Goal: Information Seeking & Learning: Check status

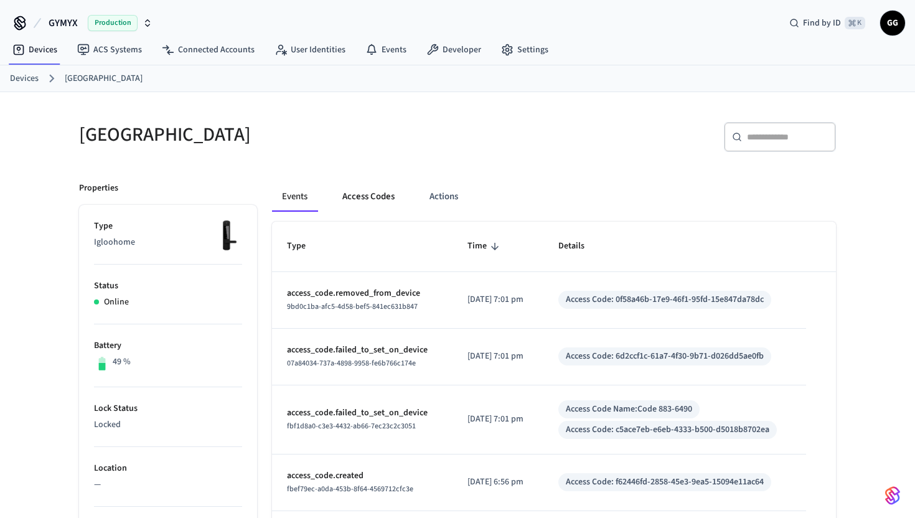
click at [363, 201] on button "Access Codes" at bounding box center [368, 197] width 72 height 30
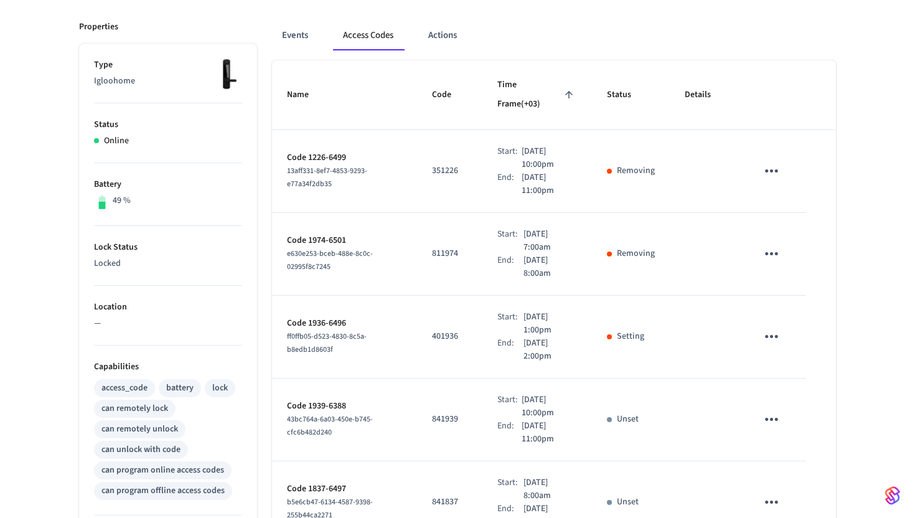
scroll to position [166, 0]
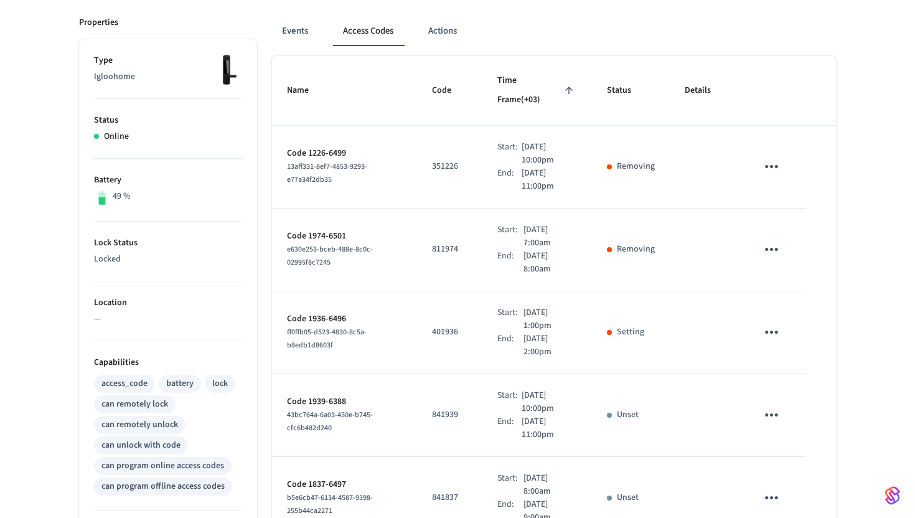
click at [768, 322] on icon "sticky table" at bounding box center [771, 331] width 19 height 19
click at [768, 309] on div at bounding box center [457, 259] width 915 height 518
click at [294, 30] on button "Events" at bounding box center [295, 31] width 46 height 30
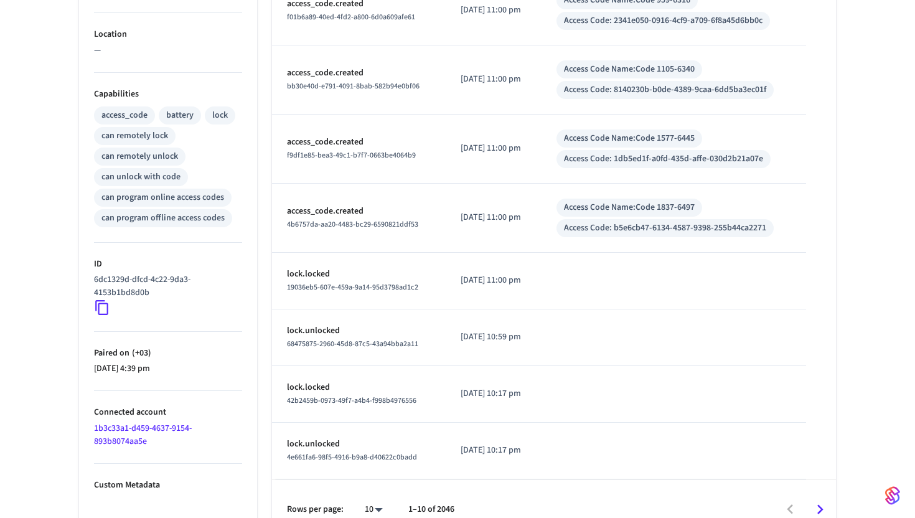
scroll to position [456, 0]
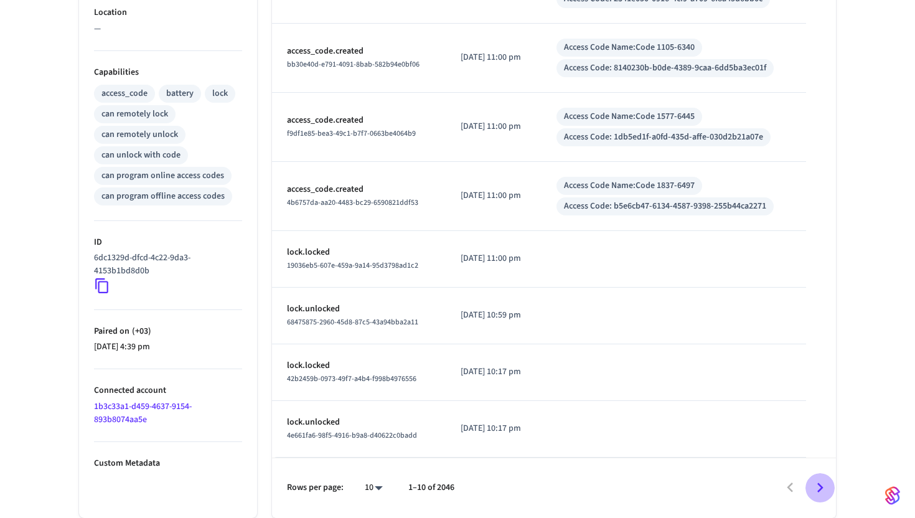
click at [821, 491] on icon "Go to next page" at bounding box center [820, 487] width 19 height 19
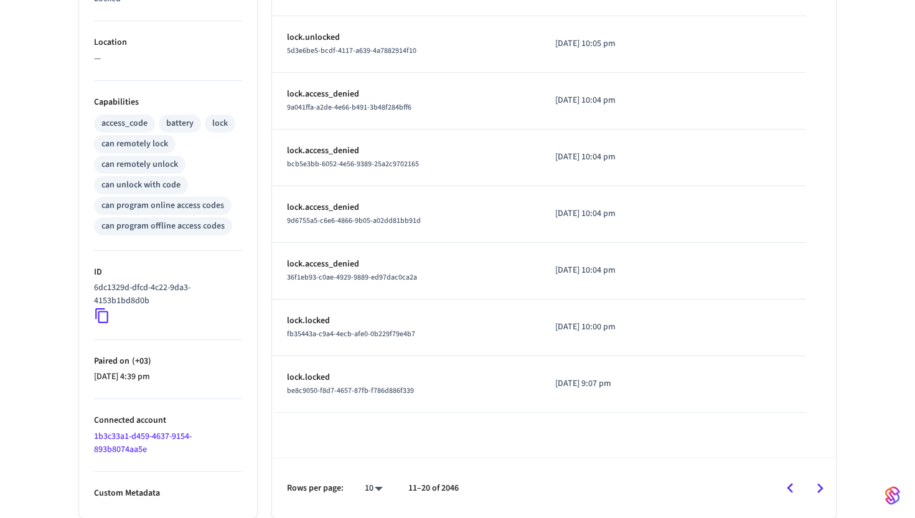
click at [817, 481] on icon "Go to next page" at bounding box center [820, 488] width 19 height 19
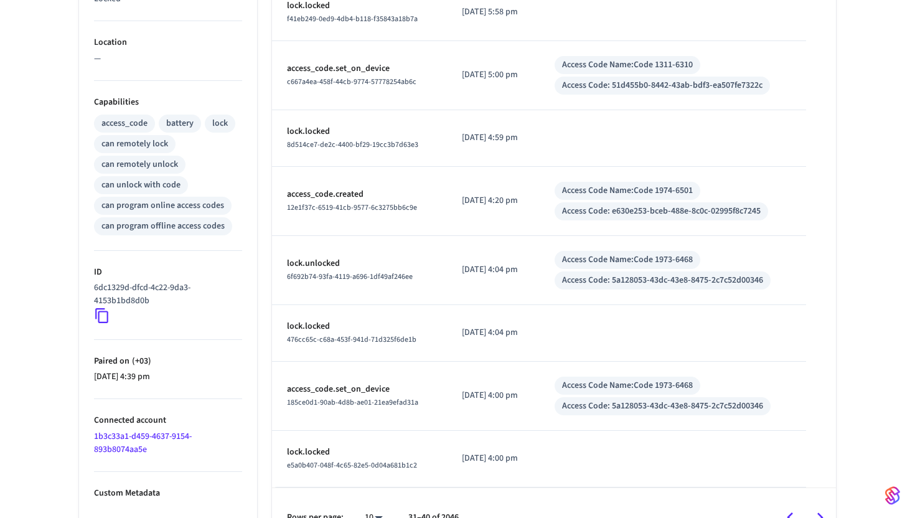
scroll to position [456, 0]
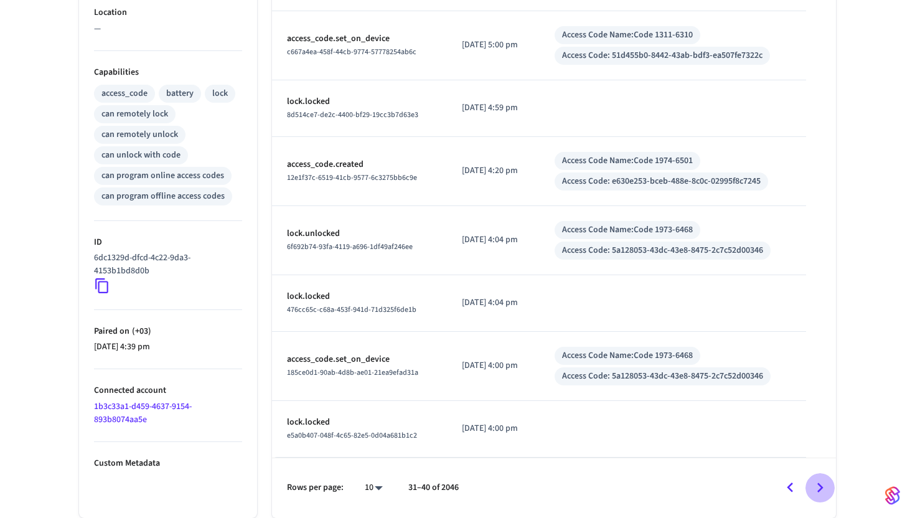
click at [817, 481] on icon "Go to next page" at bounding box center [820, 487] width 19 height 19
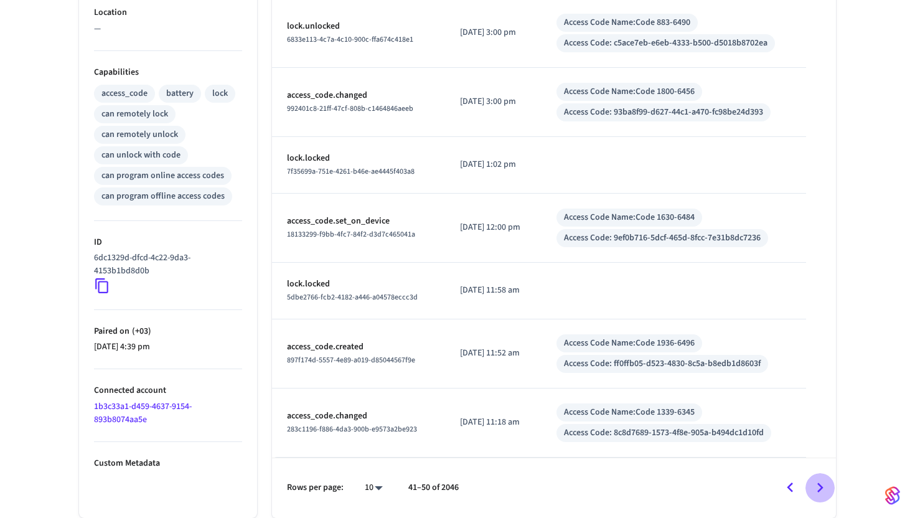
click at [817, 481] on icon "Go to next page" at bounding box center [820, 487] width 19 height 19
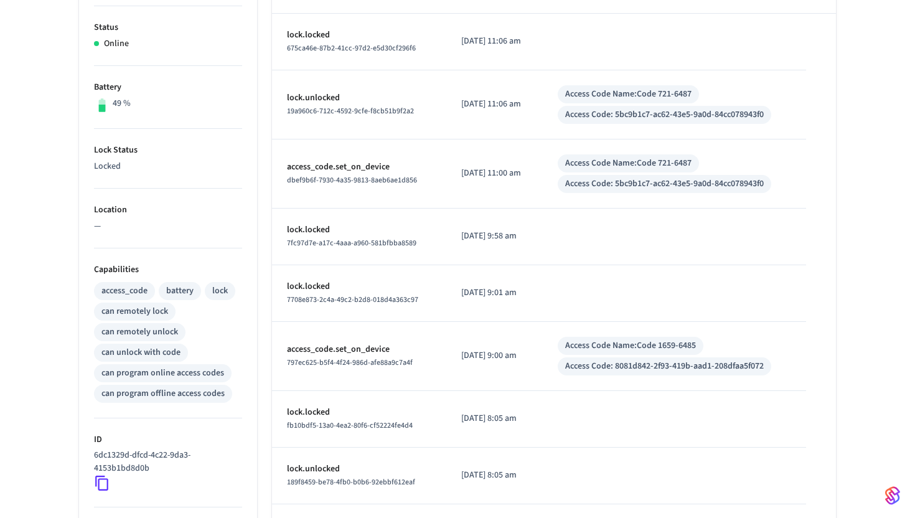
scroll to position [255, 0]
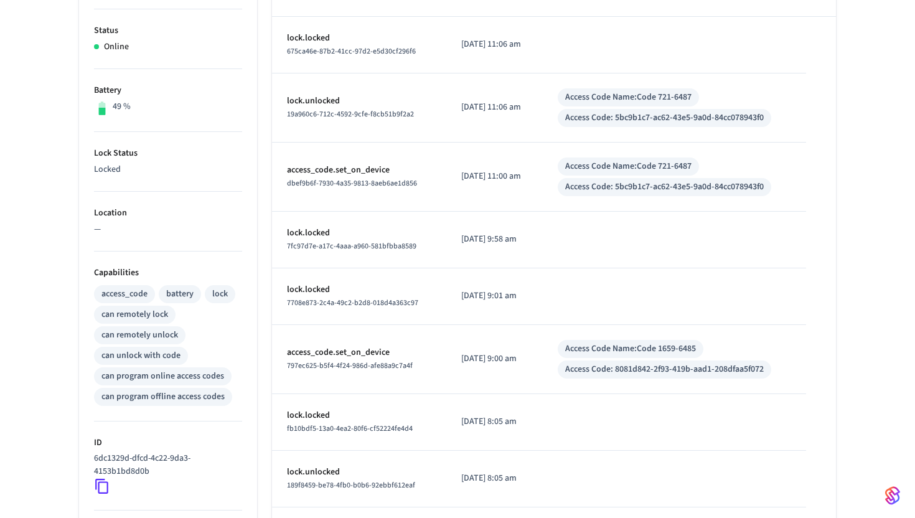
click at [838, 146] on div "[GEOGRAPHIC_DATA] ​ ​ Properties Type Igloohome Status Online Battery 49 % Lock…" at bounding box center [457, 270] width 777 height 837
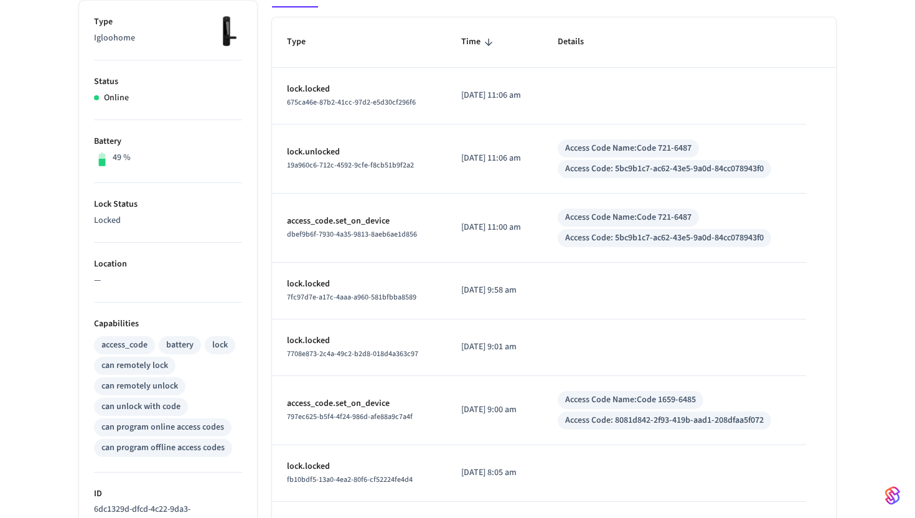
scroll to position [200, 0]
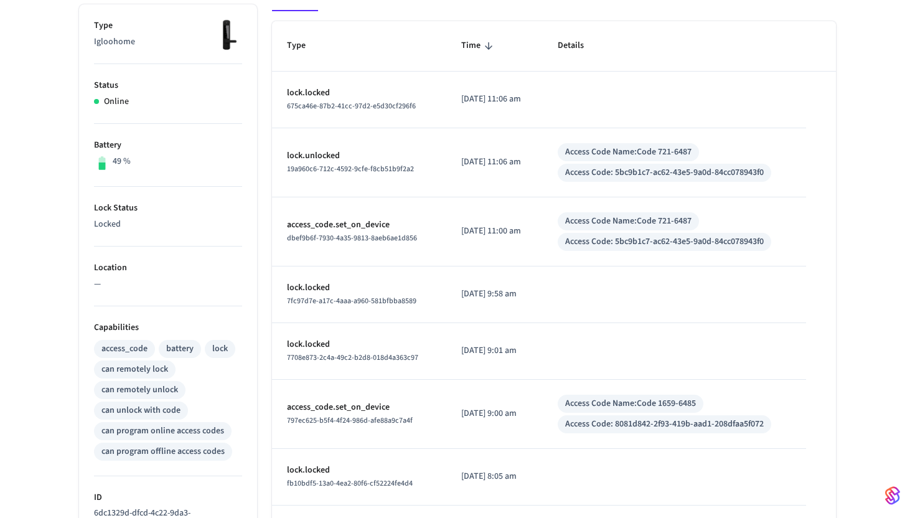
click at [370, 223] on p "access_code.set_on_device" at bounding box center [359, 225] width 144 height 13
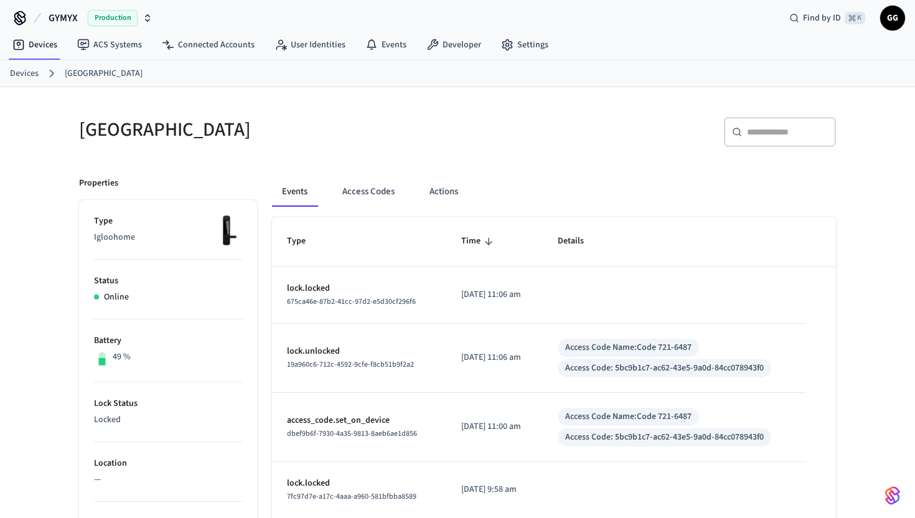
scroll to position [0, 0]
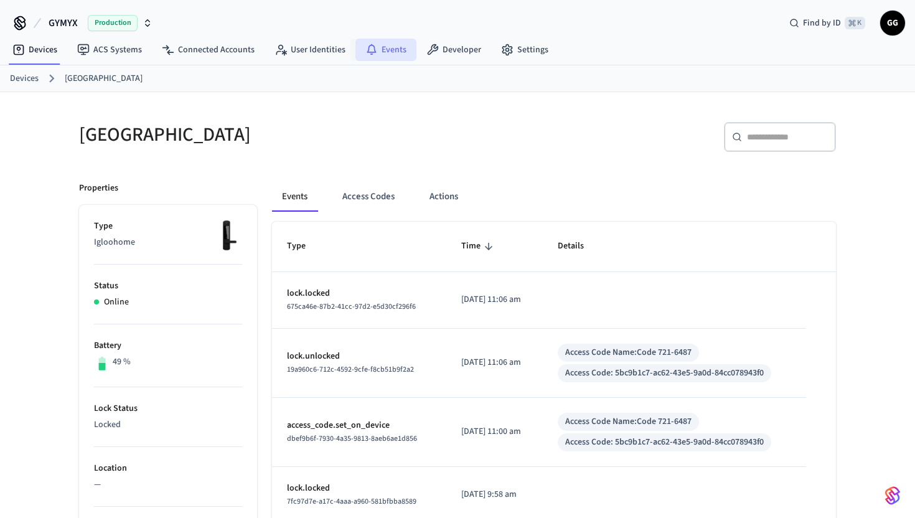
click at [387, 56] on link "Events" at bounding box center [385, 50] width 61 height 22
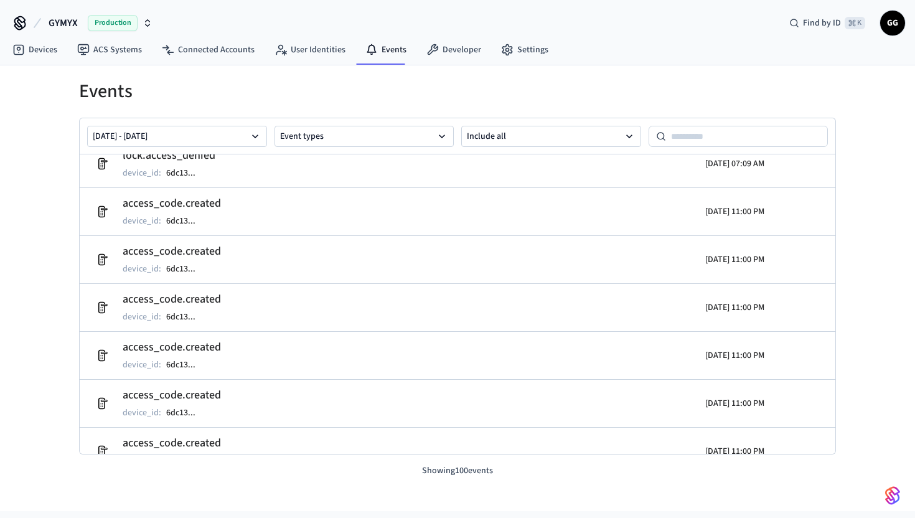
scroll to position [2150, 0]
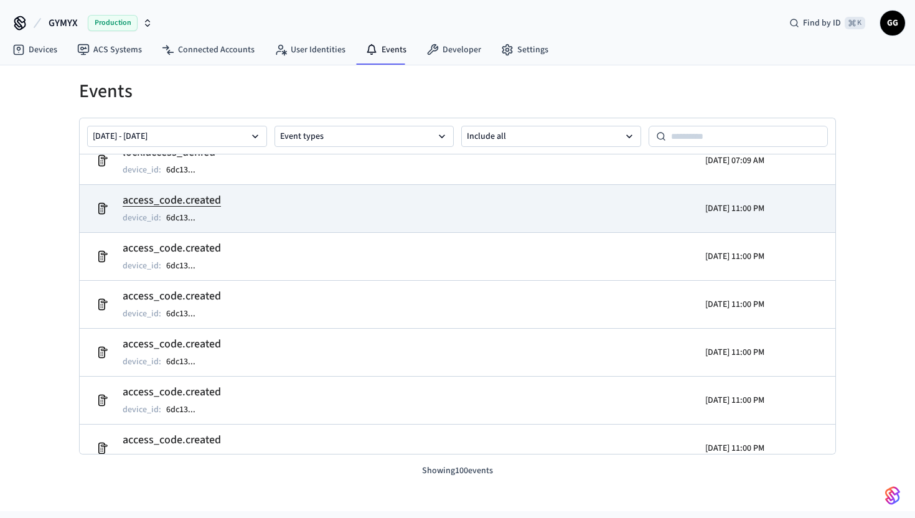
click at [200, 198] on h2 "access_code.created" at bounding box center [172, 200] width 98 height 17
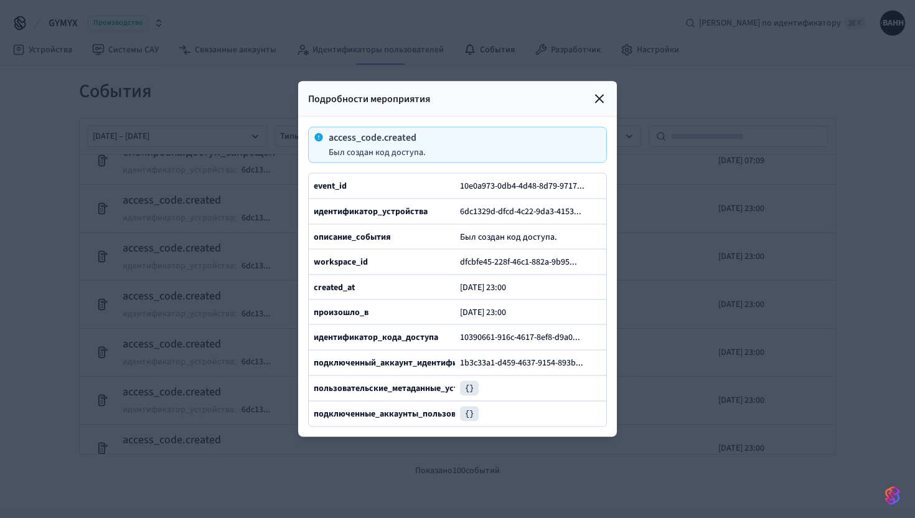
click at [604, 97] on icon at bounding box center [599, 99] width 15 height 15
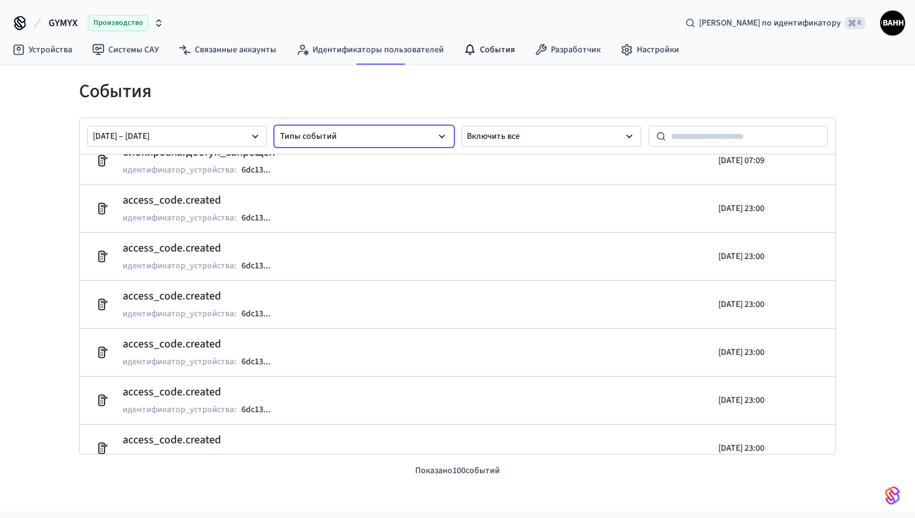
click at [346, 135] on button "Типы событий" at bounding box center [365, 136] width 180 height 21
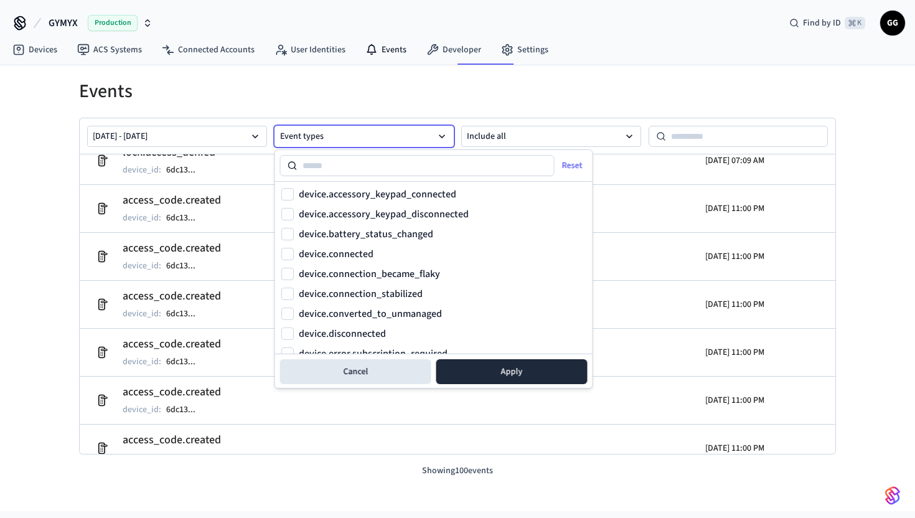
click at [326, 133] on button "Event types" at bounding box center [365, 136] width 180 height 21
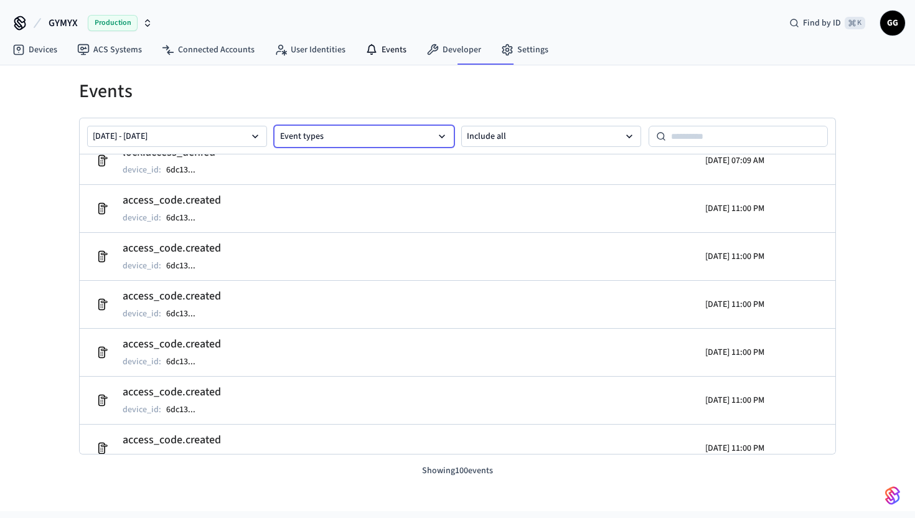
click at [326, 133] on button "Event types" at bounding box center [365, 136] width 180 height 21
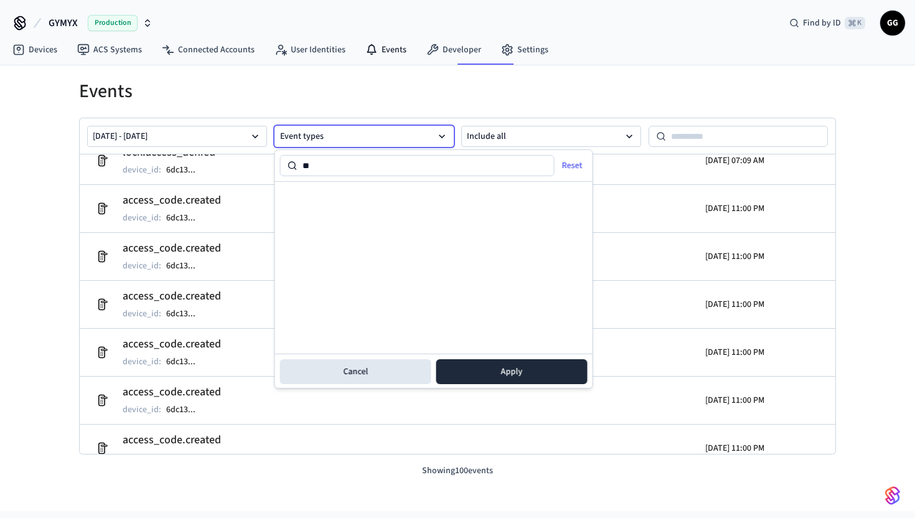
type input "*"
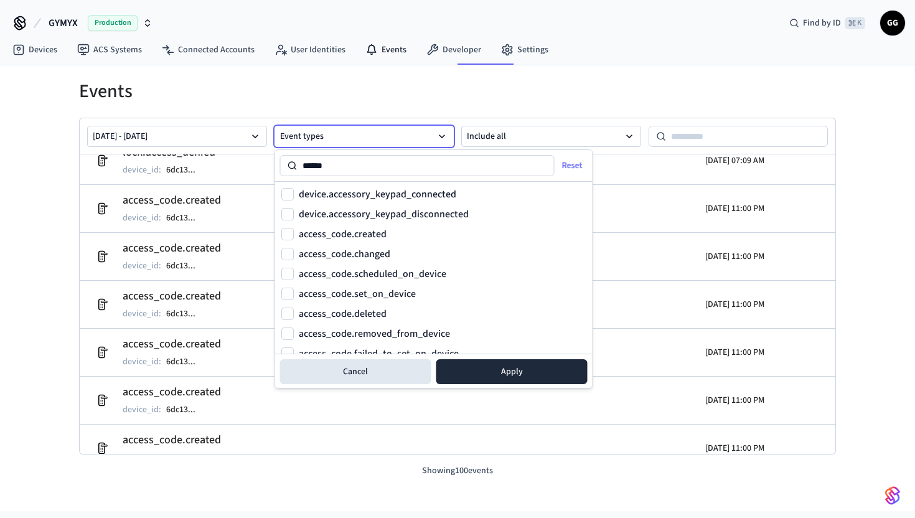
type input "******"
click at [405, 294] on label "access_code.set_on_device" at bounding box center [357, 294] width 117 height 10
click at [294, 294] on button "access_code.set_on_device" at bounding box center [287, 294] width 12 height 12
click at [476, 371] on button "Apply" at bounding box center [511, 371] width 151 height 25
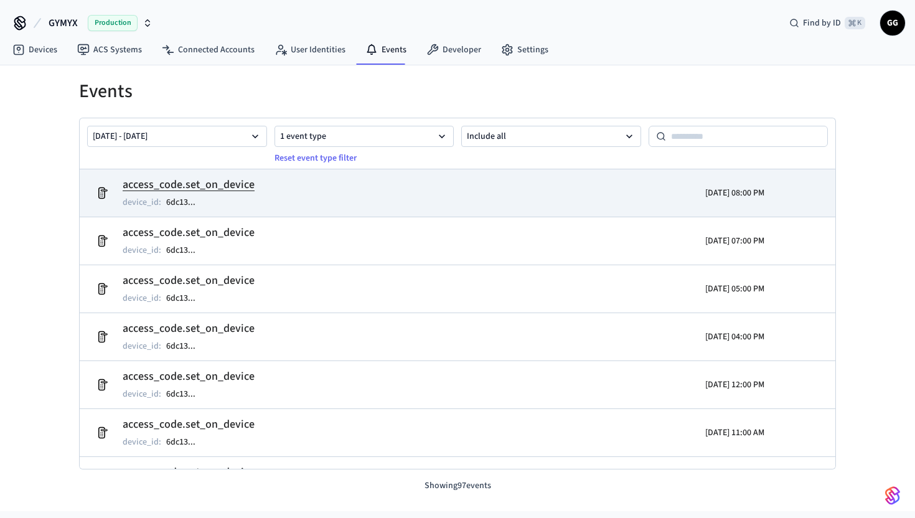
click at [197, 184] on h2 "access_code.set_on_device" at bounding box center [189, 184] width 132 height 17
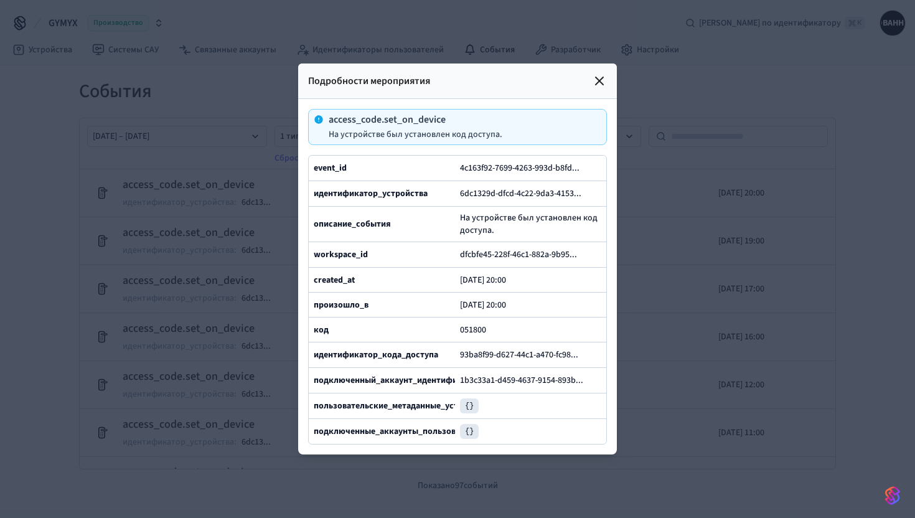
click at [600, 78] on icon at bounding box center [599, 80] width 15 height 15
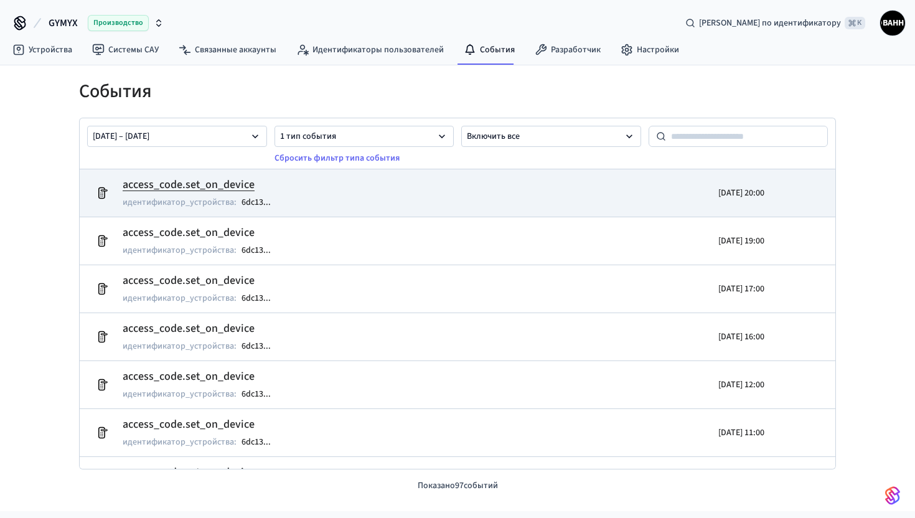
click at [209, 187] on font "access_code.set_on_device" at bounding box center [189, 185] width 132 height 16
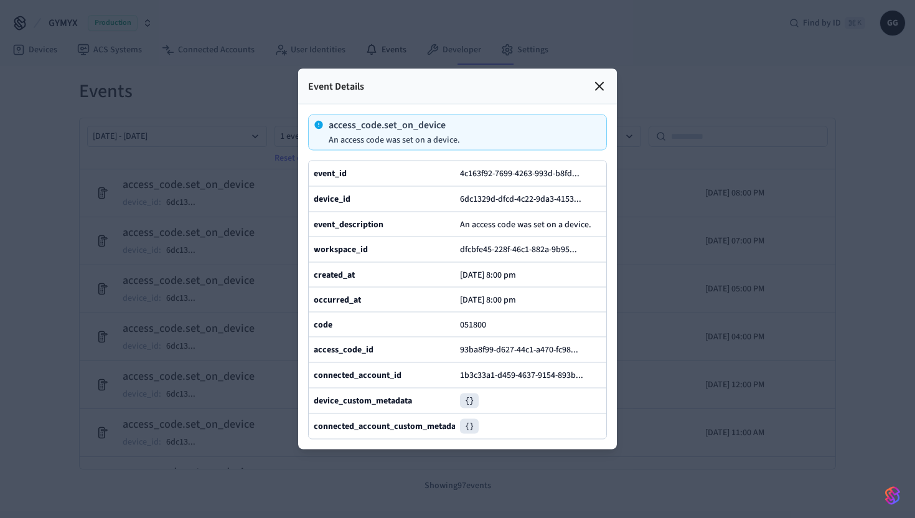
click at [603, 87] on icon at bounding box center [599, 86] width 15 height 15
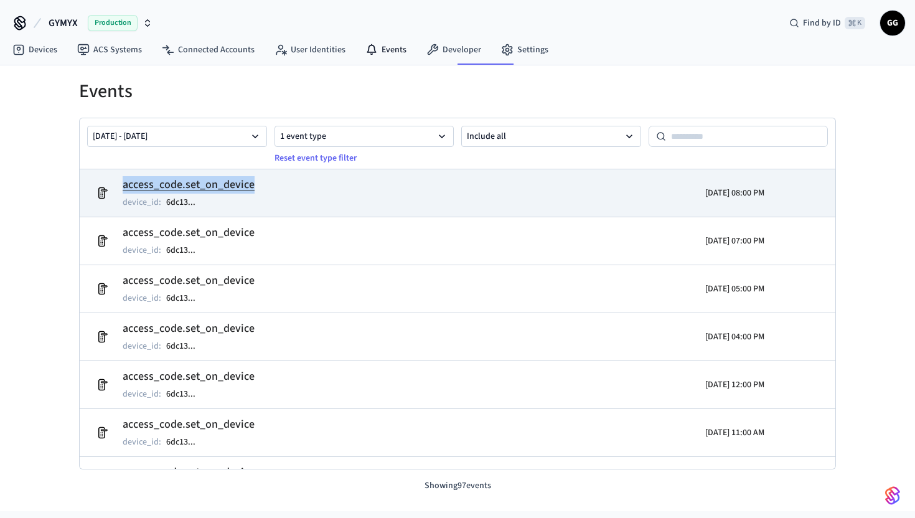
drag, startPoint x: 66, startPoint y: 181, endPoint x: 266, endPoint y: 186, distance: 199.9
click at [266, 186] on div "Events [DATE] - [DATE] 1 event type Reset event type filter Include all access_…" at bounding box center [457, 278] width 797 height 427
copy h2 "access_code.set_on_device"
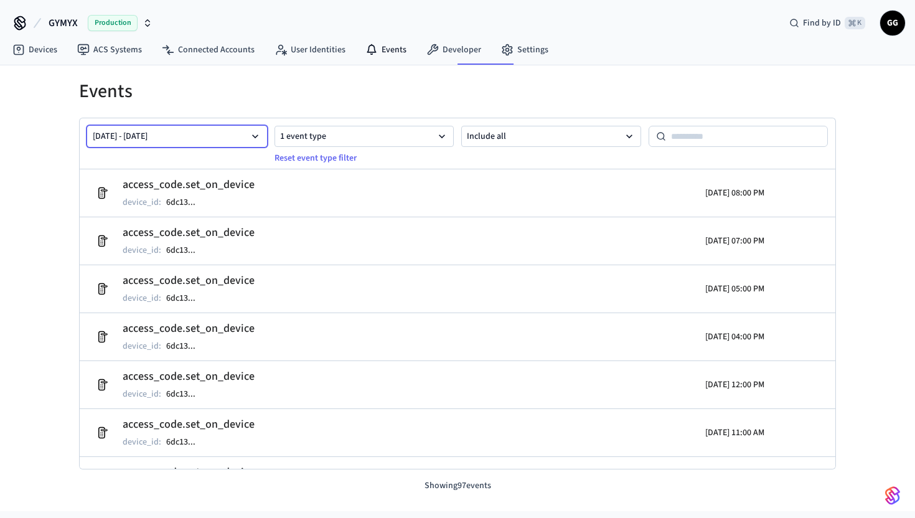
click at [218, 139] on button "[DATE] - [DATE]" at bounding box center [177, 136] width 180 height 21
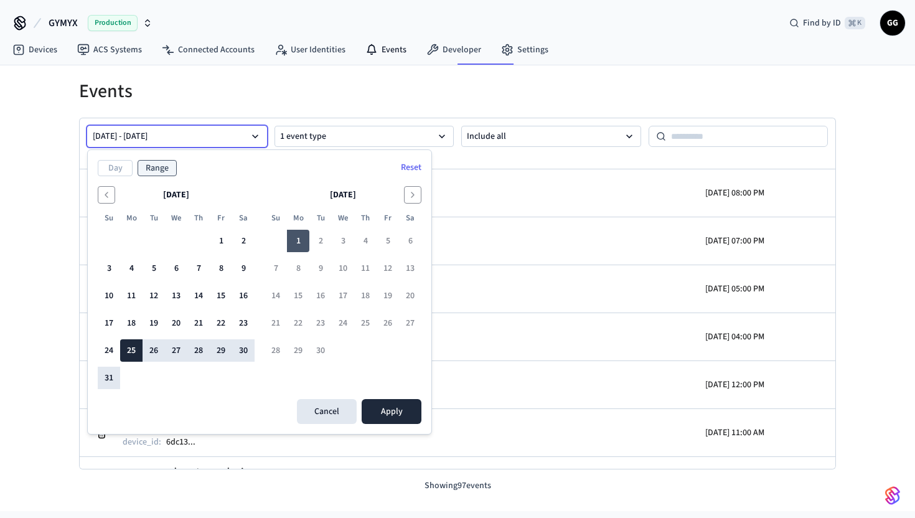
click at [299, 238] on button "1" at bounding box center [298, 241] width 22 height 22
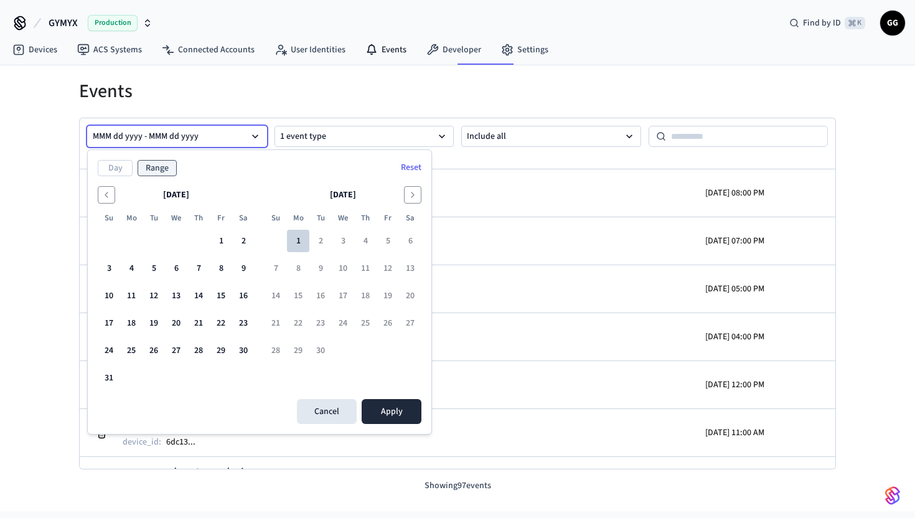
click at [300, 246] on button "1" at bounding box center [298, 241] width 22 height 22
click at [387, 415] on button "Apply" at bounding box center [392, 411] width 60 height 25
click at [297, 242] on button "1" at bounding box center [298, 241] width 22 height 22
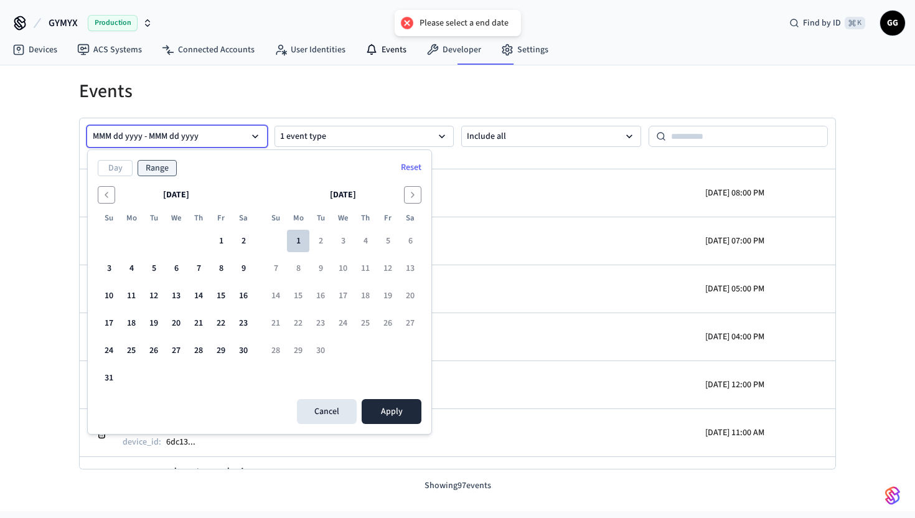
click at [297, 242] on button "1" at bounding box center [298, 241] width 22 height 22
click at [389, 403] on button "Apply" at bounding box center [392, 411] width 60 height 25
click at [293, 243] on button "1" at bounding box center [298, 241] width 22 height 22
click at [302, 243] on button "1" at bounding box center [298, 241] width 22 height 22
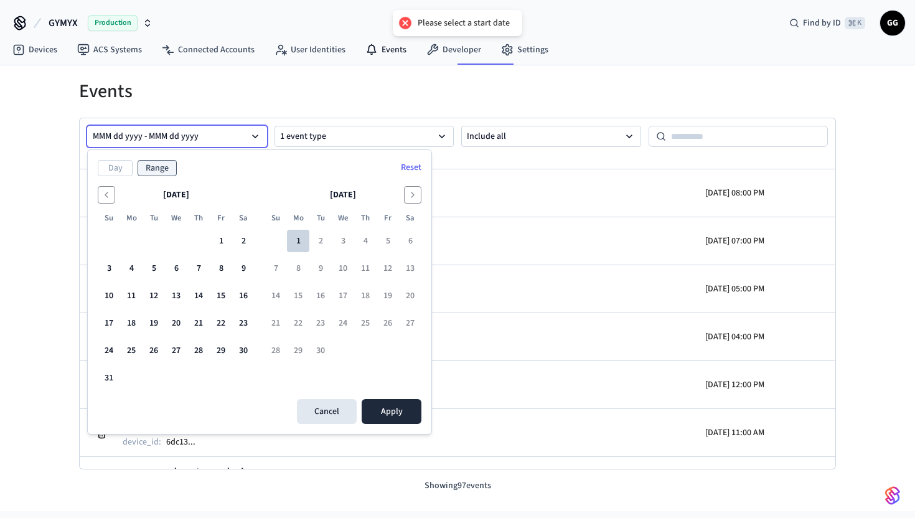
click at [302, 243] on button "1" at bounding box center [298, 241] width 22 height 22
click at [195, 129] on button "[DATE] - MMM dd yyyy" at bounding box center [177, 136] width 180 height 21
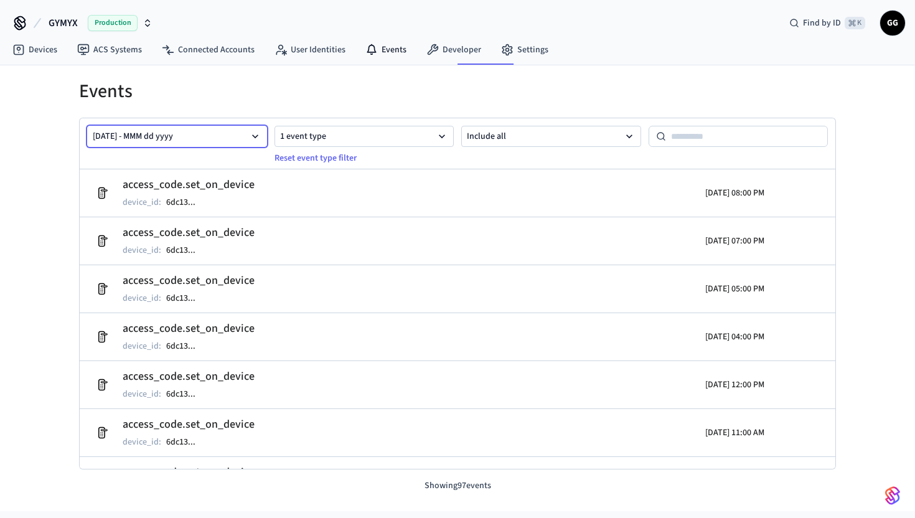
click at [182, 134] on button "[DATE] - MMM dd yyyy" at bounding box center [177, 136] width 180 height 21
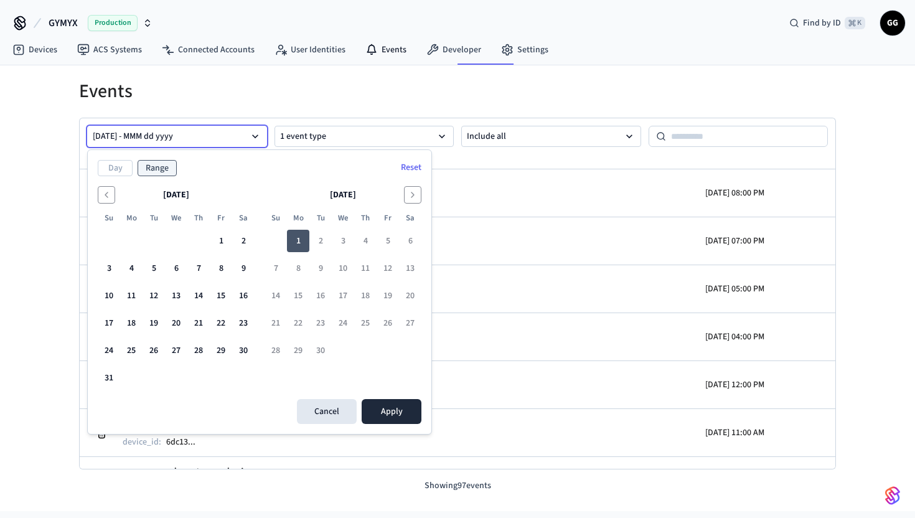
click at [296, 244] on button "1" at bounding box center [298, 241] width 22 height 22
click at [109, 378] on button "31" at bounding box center [109, 378] width 22 height 22
click at [291, 233] on button "1" at bounding box center [298, 241] width 22 height 22
click at [103, 371] on button "31" at bounding box center [109, 378] width 22 height 22
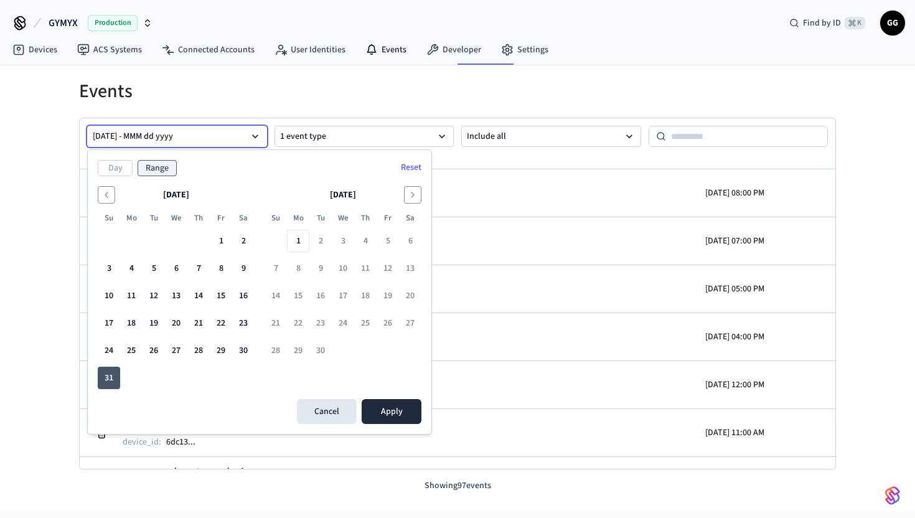
click at [103, 371] on button "31" at bounding box center [109, 378] width 22 height 22
click at [396, 404] on button "Apply" at bounding box center [392, 411] width 60 height 25
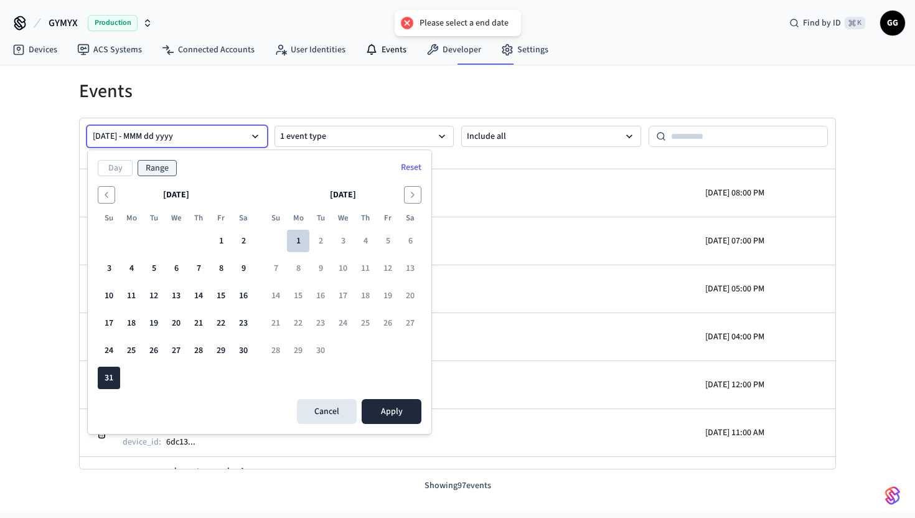
click at [294, 233] on button "1" at bounding box center [298, 241] width 22 height 22
click at [388, 428] on div "Day Range Reset [DATE] Su Mo Tu We Th Fr Sa 1 2 3 4 5 6 7 8 9 10 11 12 13 14 15…" at bounding box center [260, 292] width 344 height 284
click at [391, 409] on button "Apply" at bounding box center [392, 411] width 60 height 25
click at [412, 167] on button "Reset" at bounding box center [410, 168] width 35 height 20
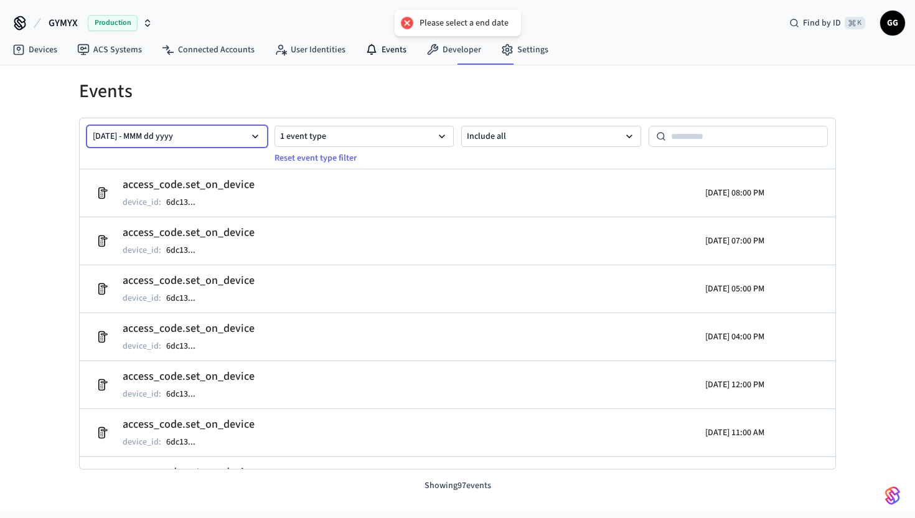
click at [184, 136] on button "[DATE] - MMM dd yyyy" at bounding box center [177, 136] width 180 height 21
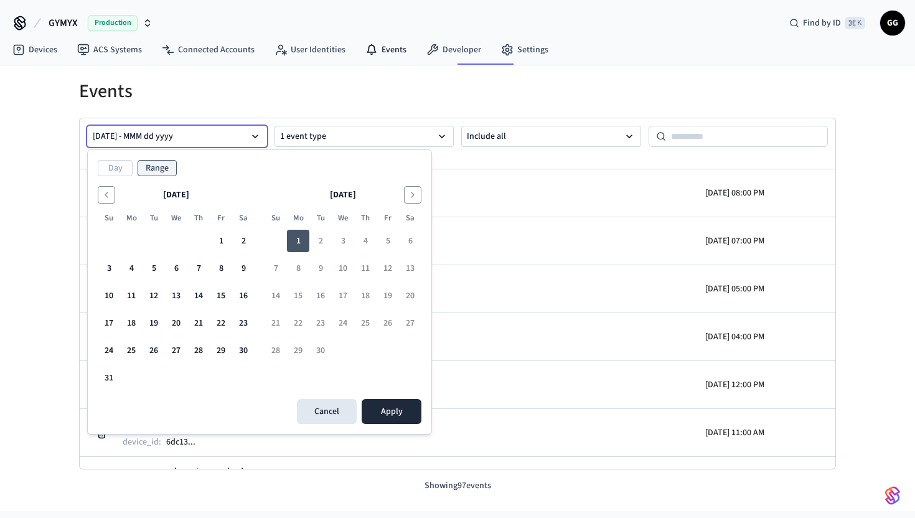
click at [296, 240] on button "1" at bounding box center [298, 241] width 22 height 22
click at [379, 405] on button "Apply" at bounding box center [392, 411] width 60 height 25
click at [165, 163] on button "Range" at bounding box center [157, 168] width 39 height 16
click at [163, 168] on button "Range" at bounding box center [157, 168] width 39 height 16
click at [120, 166] on button "Day" at bounding box center [115, 168] width 35 height 16
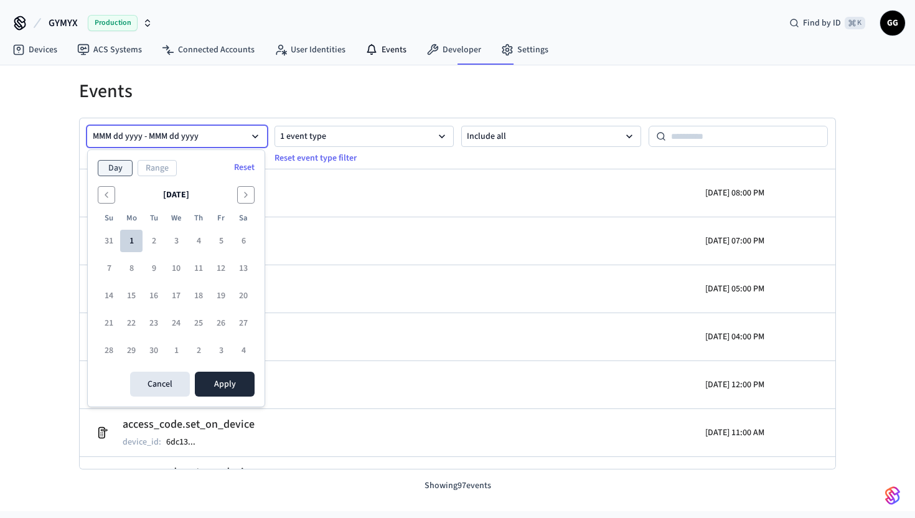
click at [129, 237] on button "1" at bounding box center [131, 241] width 22 height 22
click at [232, 383] on button "Apply" at bounding box center [225, 384] width 60 height 25
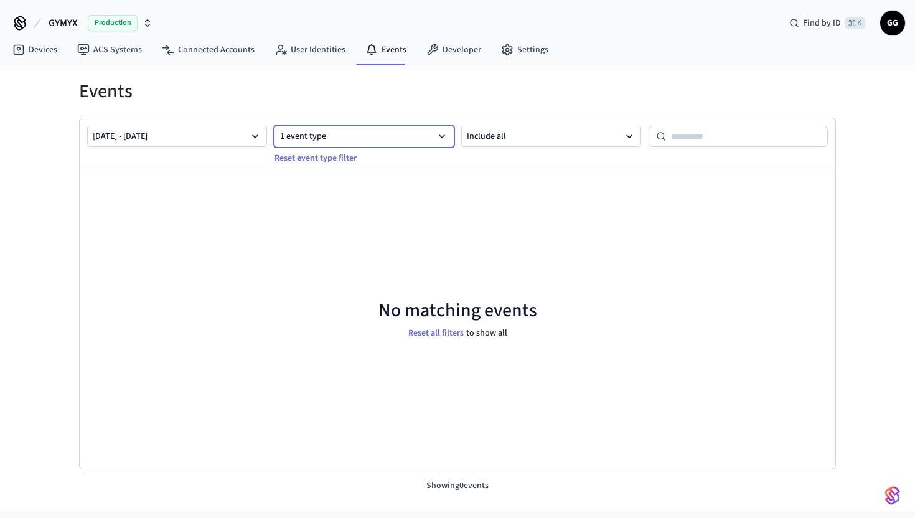
click at [399, 141] on button "1 event type" at bounding box center [365, 136] width 180 height 21
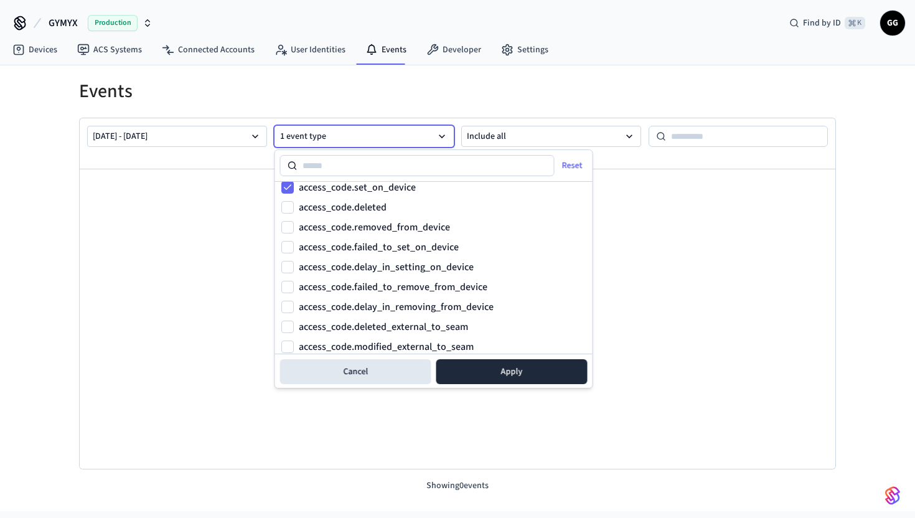
scroll to position [514, 0]
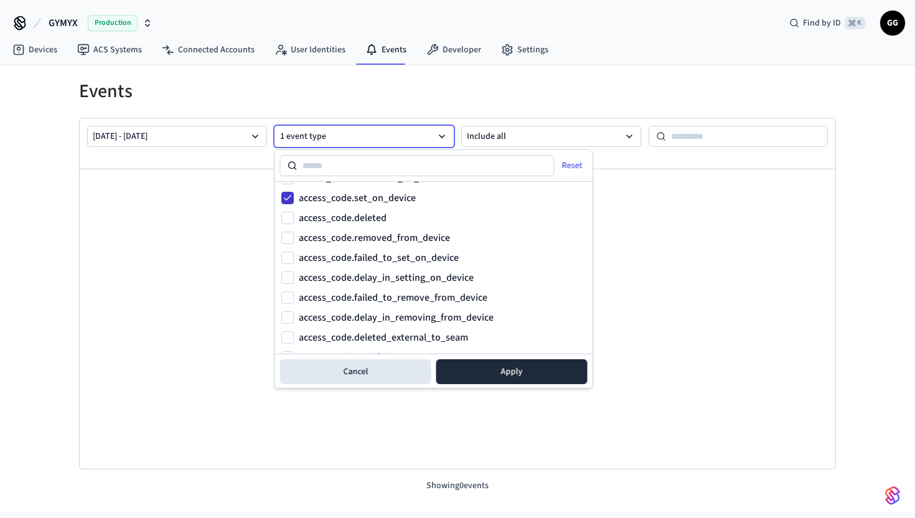
click at [289, 202] on button "access_code.set_on_device" at bounding box center [287, 198] width 12 height 12
click at [507, 365] on button "Apply" at bounding box center [511, 371] width 151 height 25
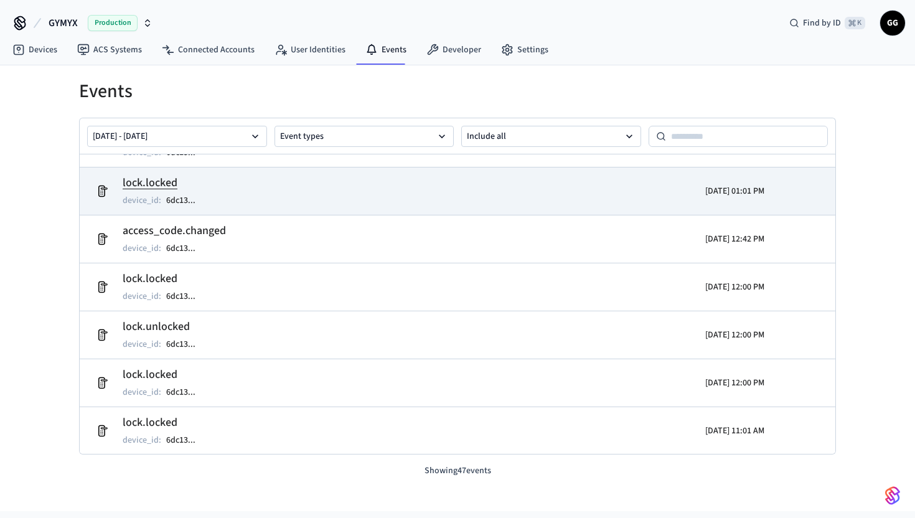
scroll to position [139, 0]
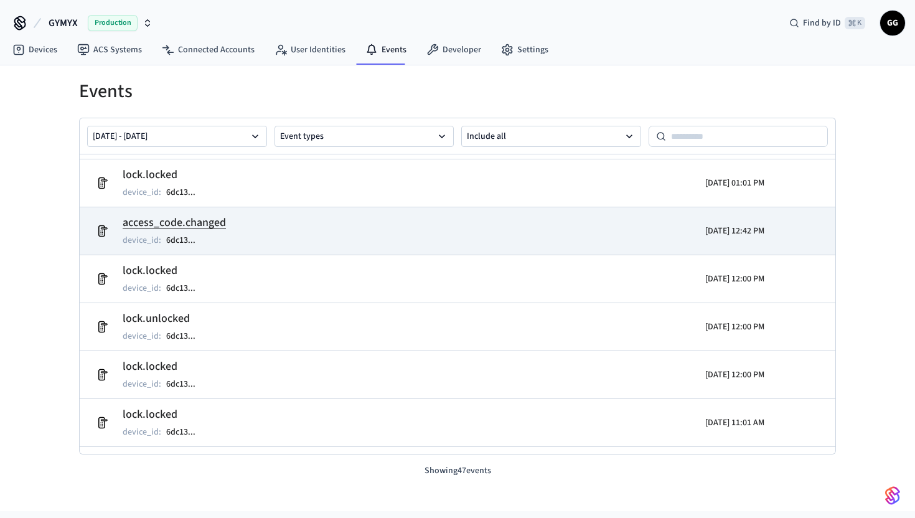
click at [193, 220] on h2 "access_code.changed" at bounding box center [174, 222] width 103 height 17
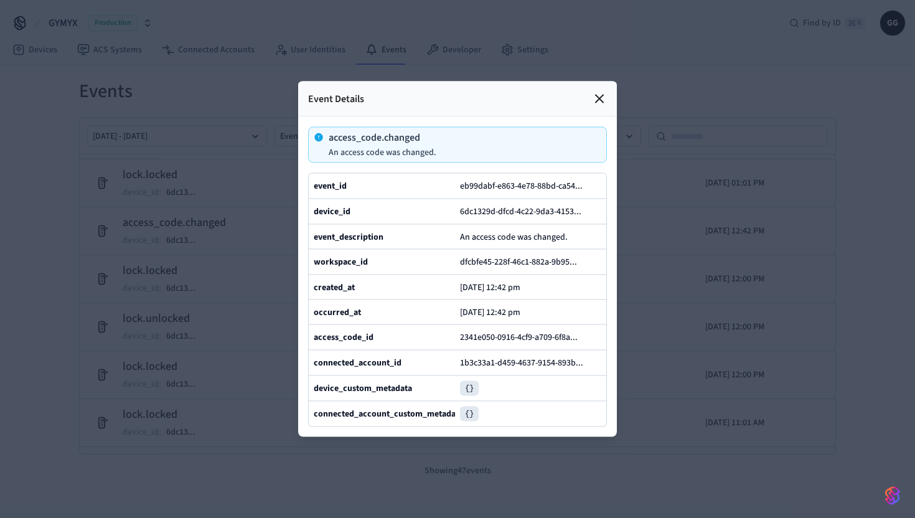
click at [601, 97] on icon at bounding box center [599, 98] width 7 height 7
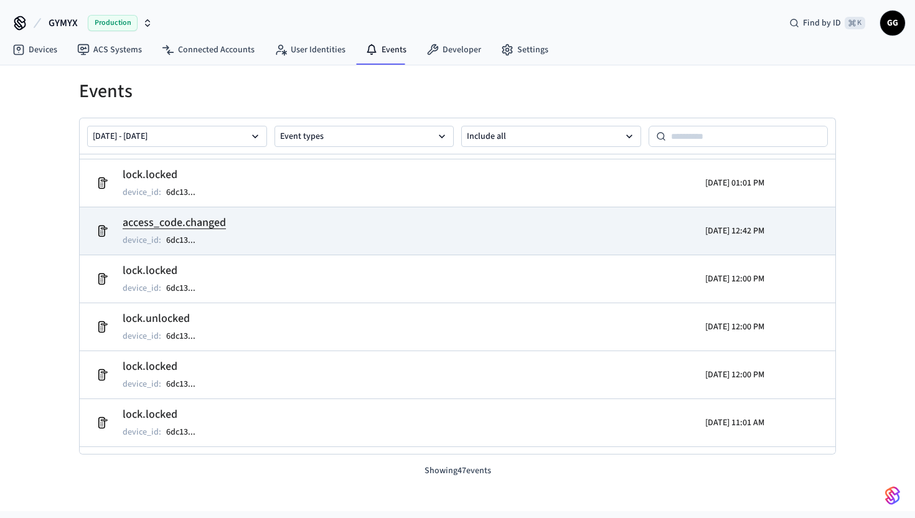
click at [183, 222] on h2 "access_code.changed" at bounding box center [174, 222] width 103 height 17
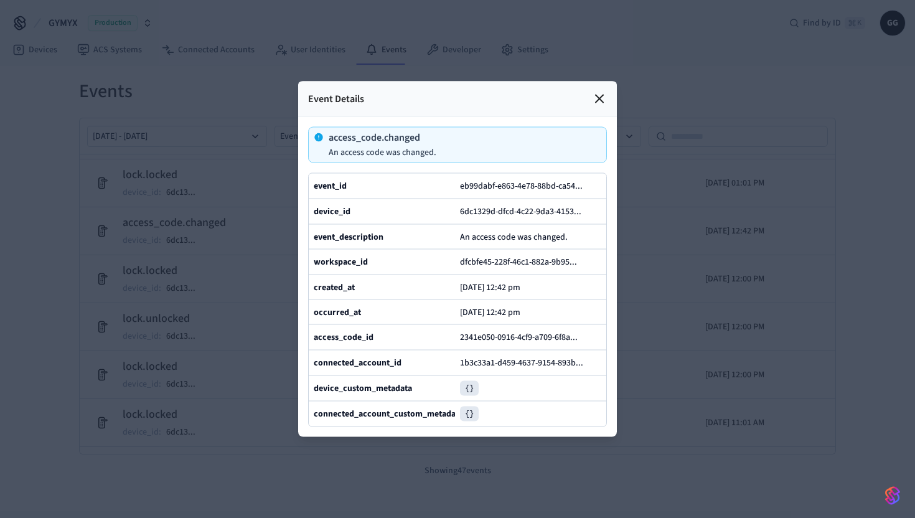
click at [599, 87] on div "Event Details" at bounding box center [457, 99] width 319 height 35
click at [598, 99] on icon at bounding box center [599, 98] width 7 height 7
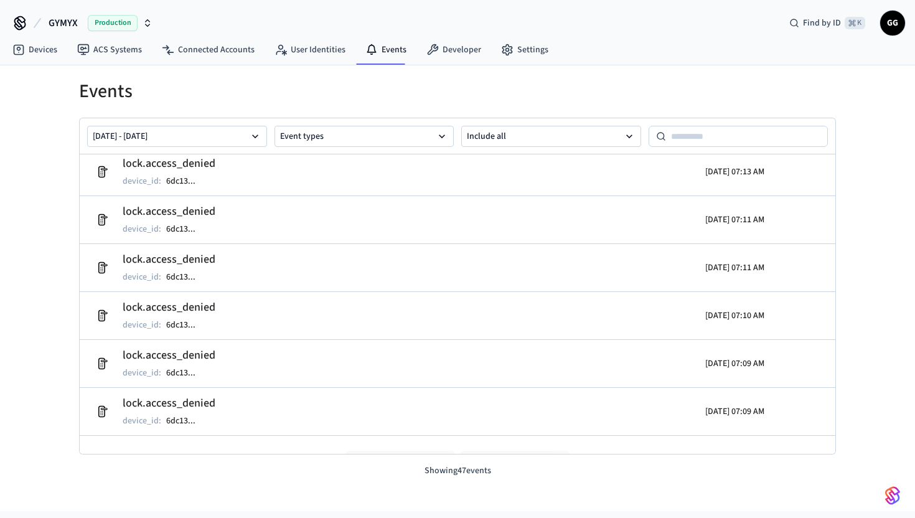
scroll to position [1987, 0]
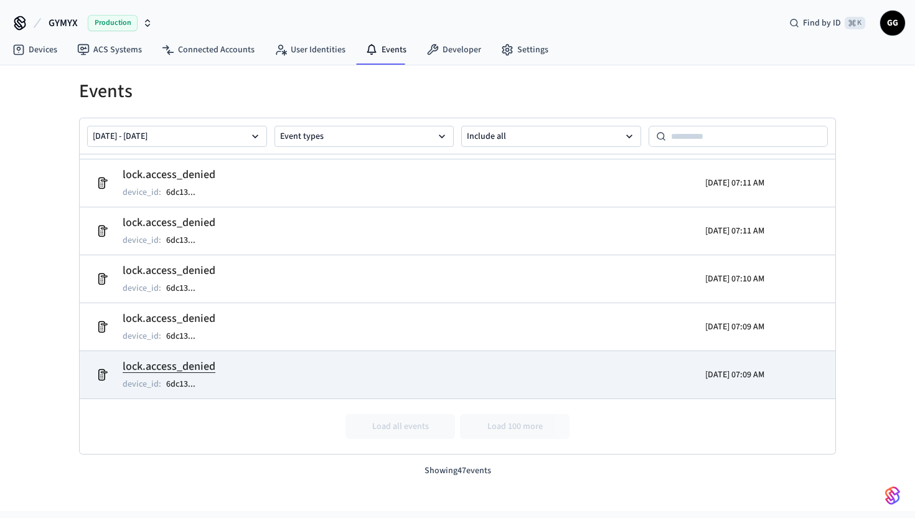
click at [199, 364] on h2 "lock.access_denied" at bounding box center [169, 366] width 93 height 17
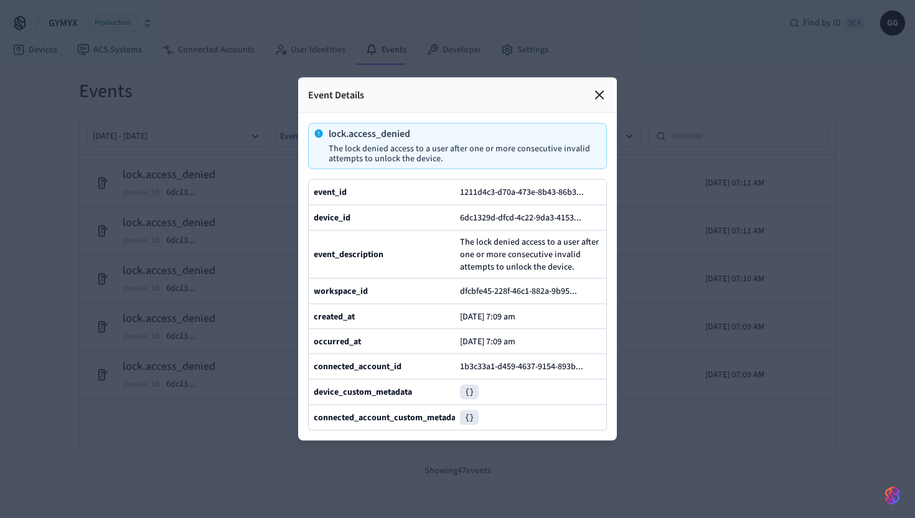
click at [794, 321] on div at bounding box center [457, 259] width 915 height 518
click at [601, 96] on icon at bounding box center [599, 95] width 7 height 7
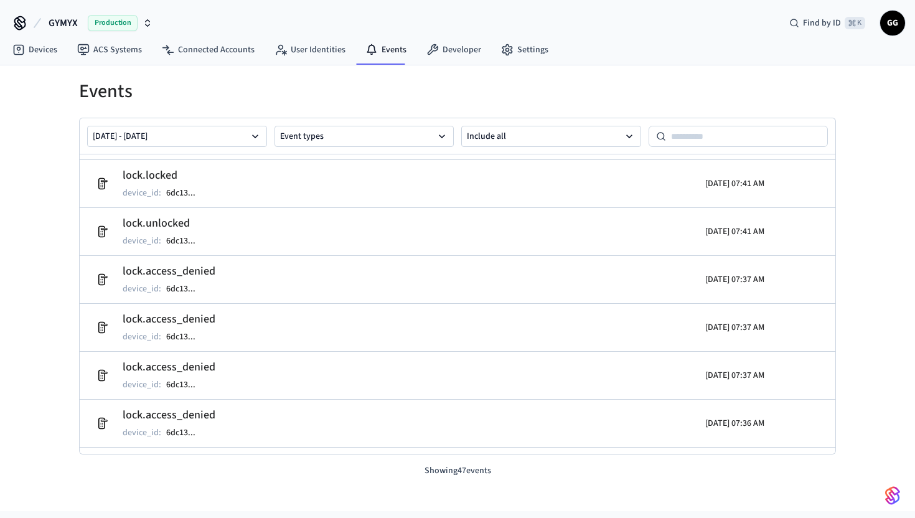
scroll to position [1129, 0]
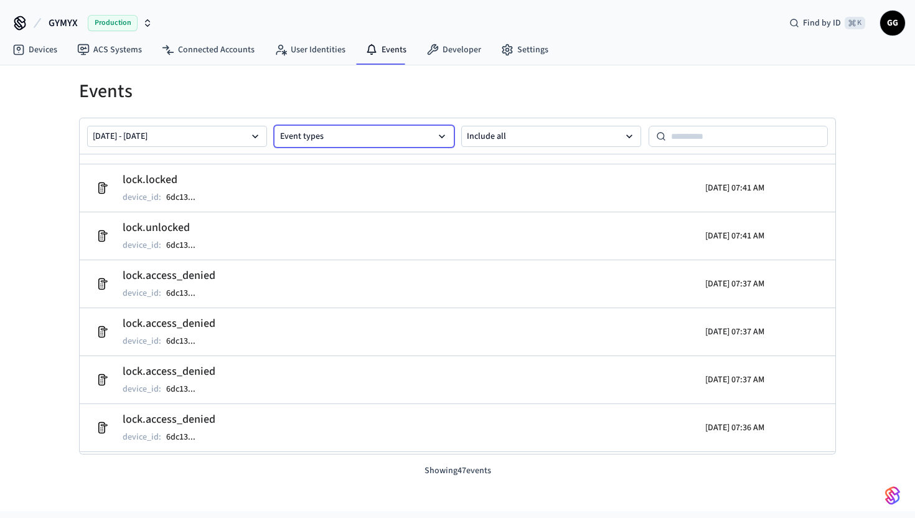
click at [362, 144] on button "Event types" at bounding box center [365, 136] width 180 height 21
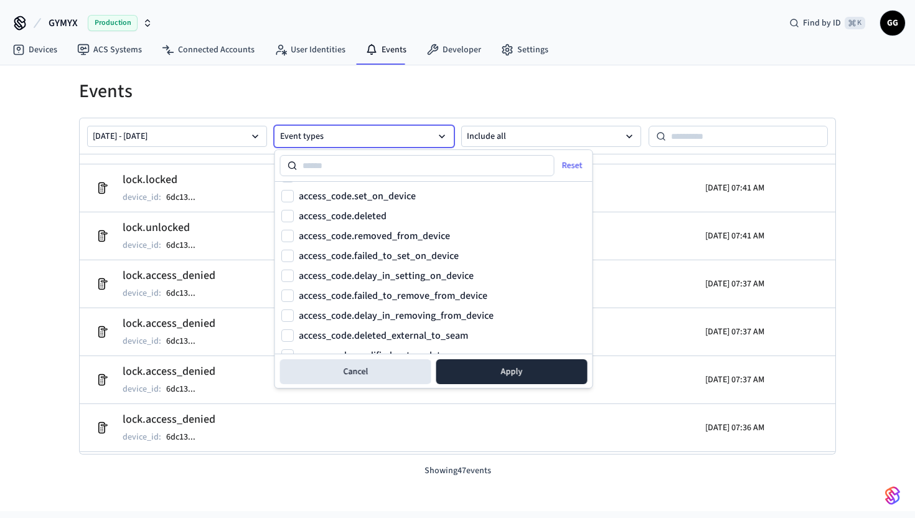
scroll to position [0, 0]
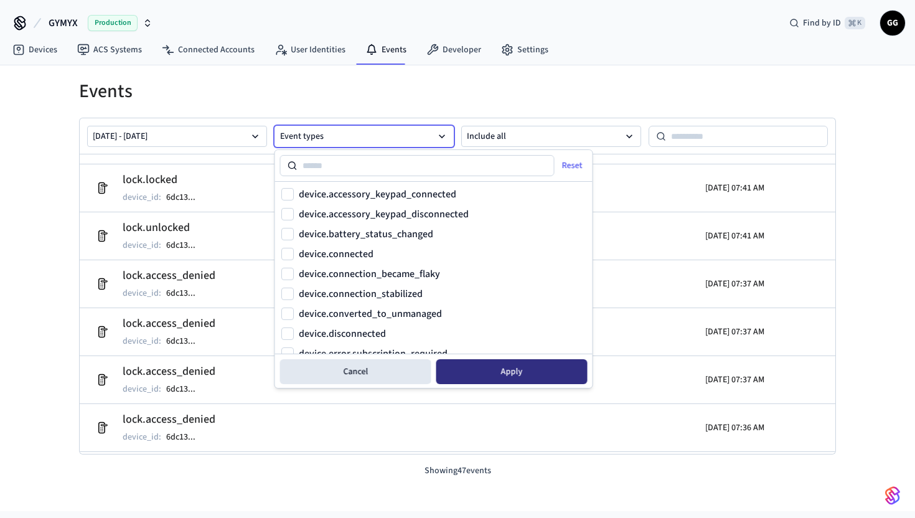
click at [515, 377] on button "Apply" at bounding box center [511, 371] width 151 height 25
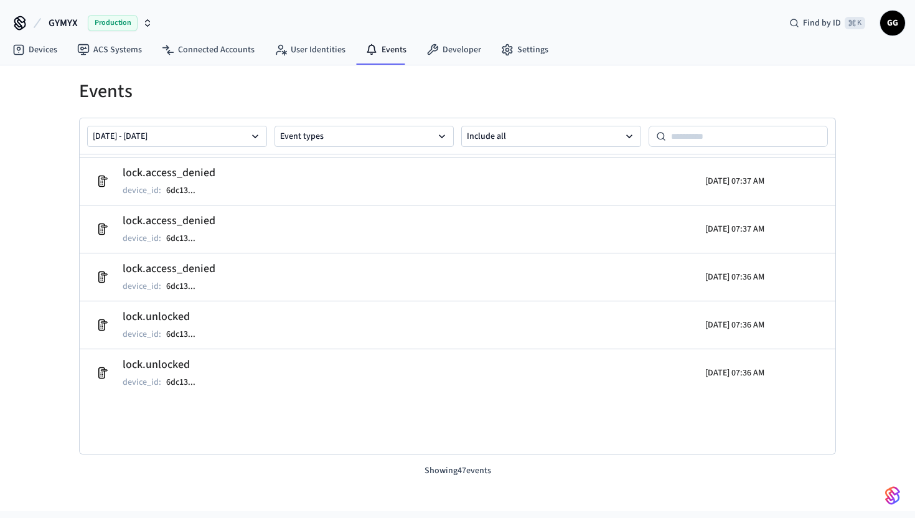
scroll to position [649, 0]
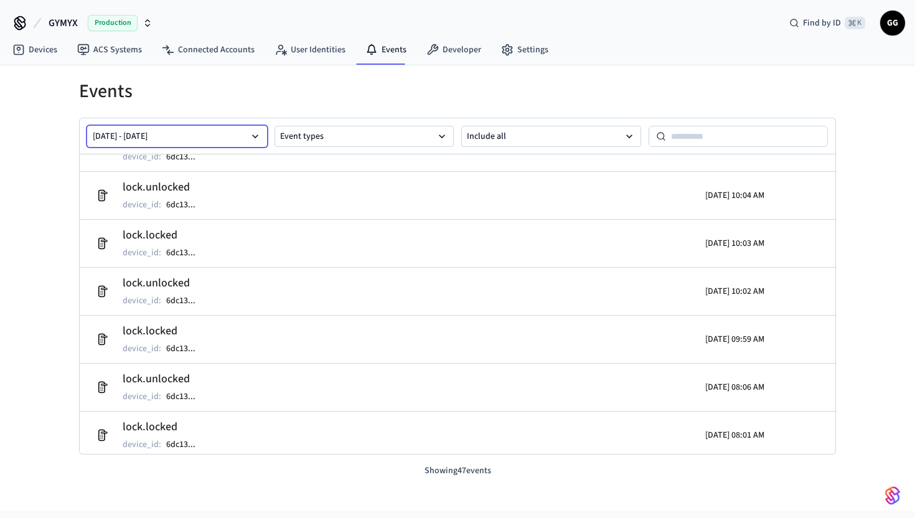
click at [245, 135] on button "[DATE] - [DATE]" at bounding box center [177, 136] width 180 height 21
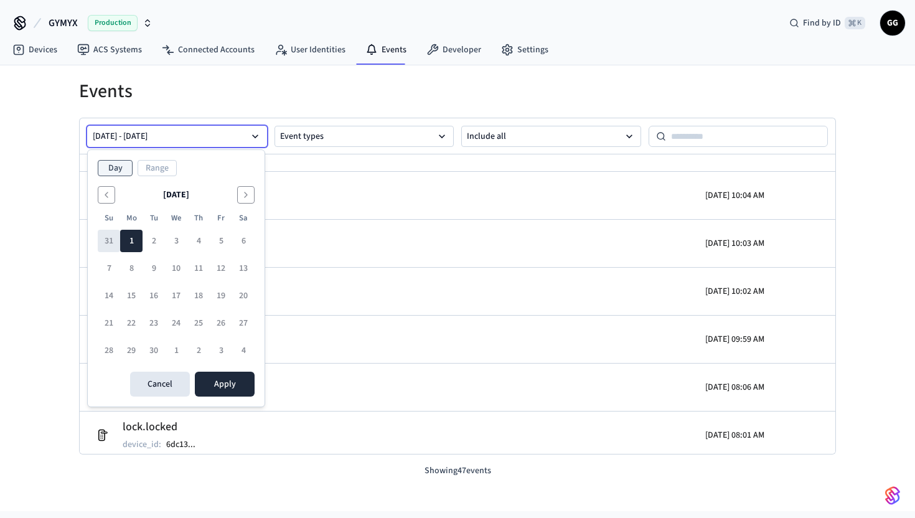
click at [106, 245] on button "31" at bounding box center [109, 241] width 22 height 22
click at [233, 384] on button "Apply" at bounding box center [225, 384] width 60 height 25
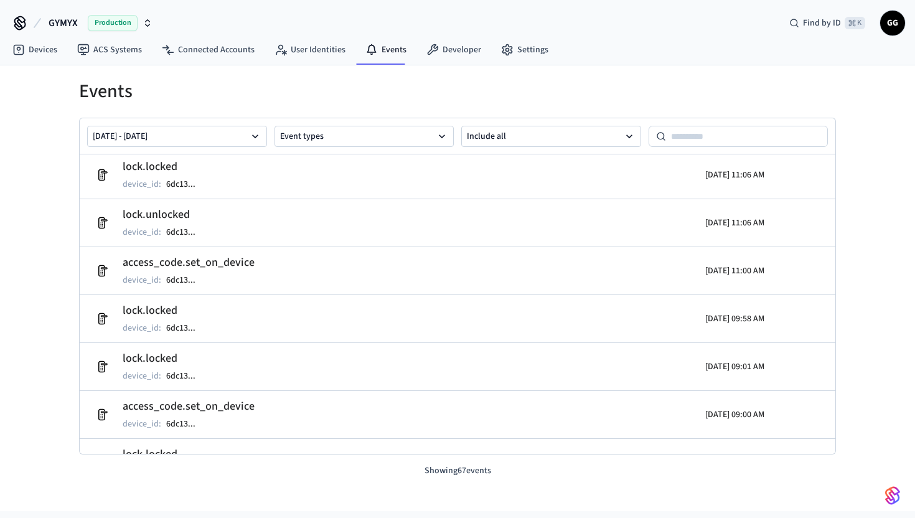
scroll to position [2376, 0]
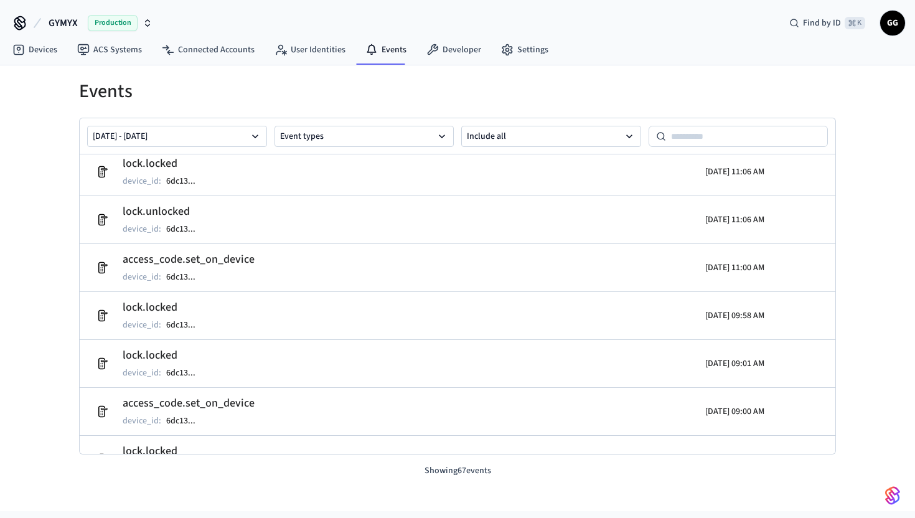
click at [62, 18] on span "GYMYX" at bounding box center [63, 23] width 29 height 15
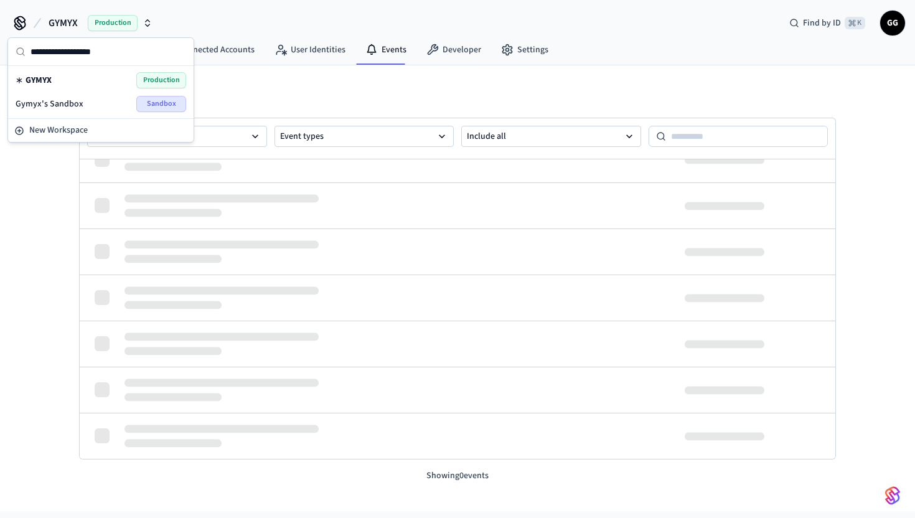
scroll to position [626, 0]
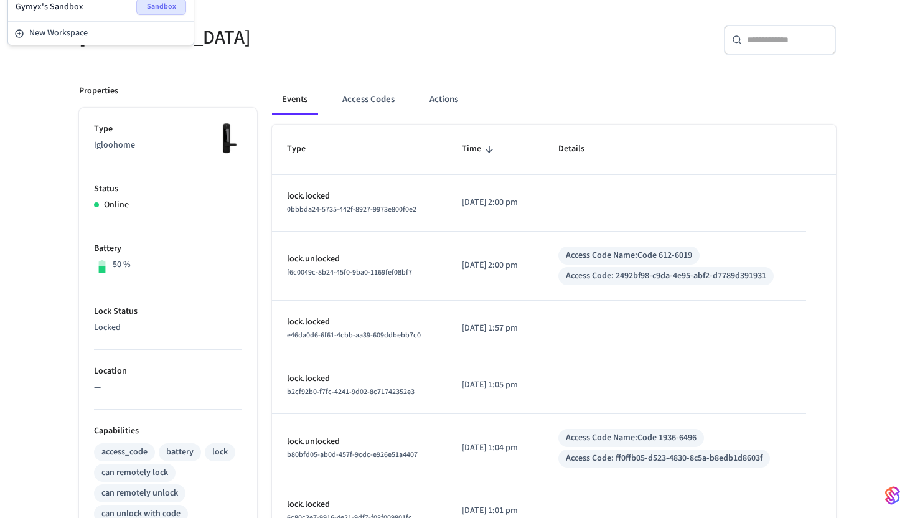
scroll to position [431, 0]
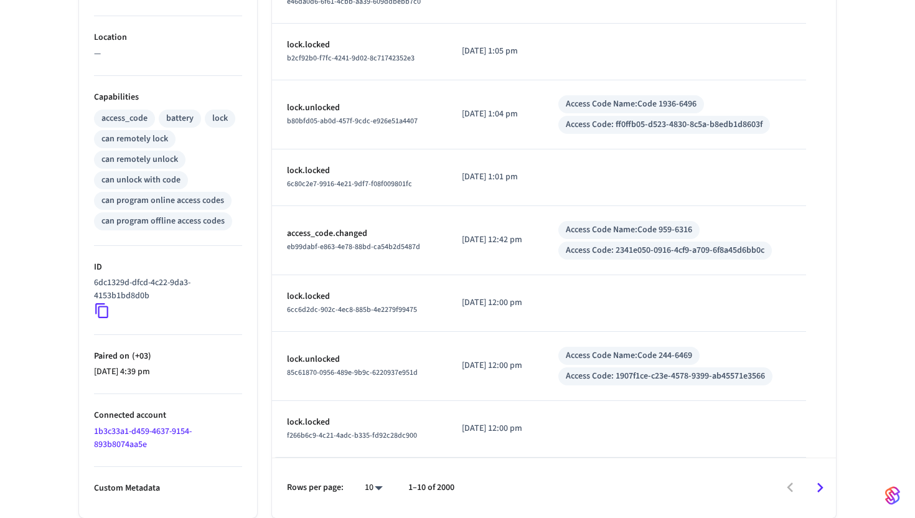
click at [822, 489] on icon "Go to next page" at bounding box center [820, 487] width 19 height 19
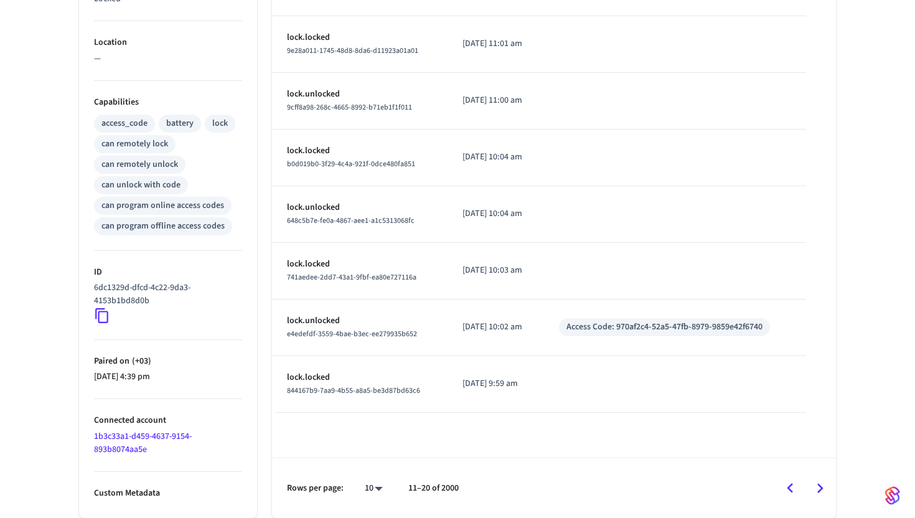
scroll to position [426, 0]
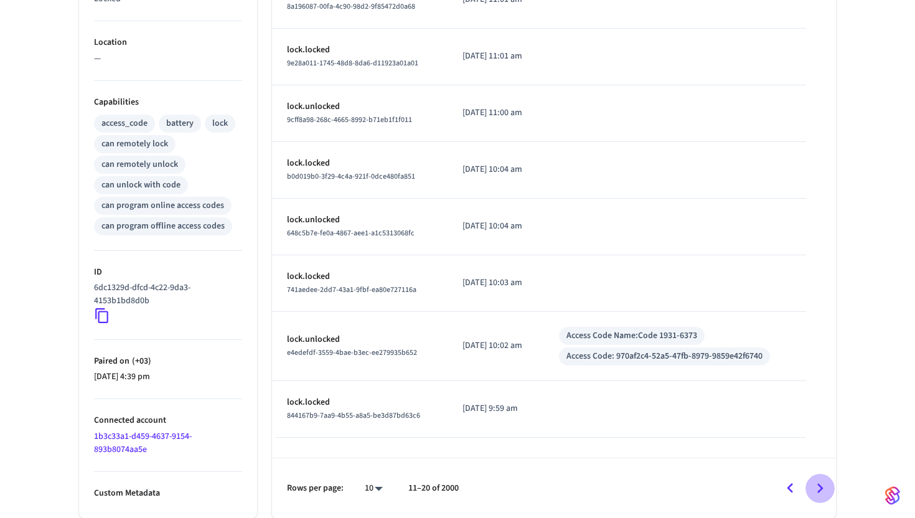
click at [814, 481] on icon "Go to next page" at bounding box center [820, 488] width 19 height 19
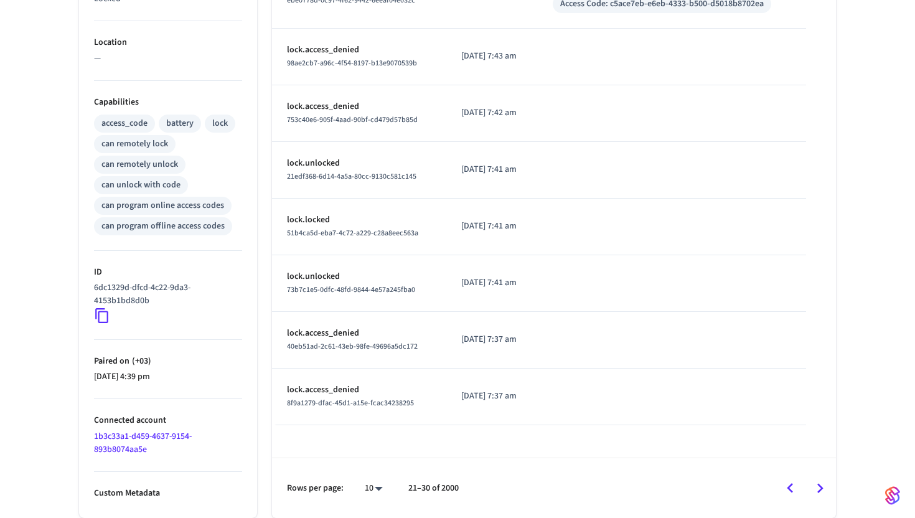
click at [814, 489] on icon "Go to next page" at bounding box center [820, 488] width 19 height 19
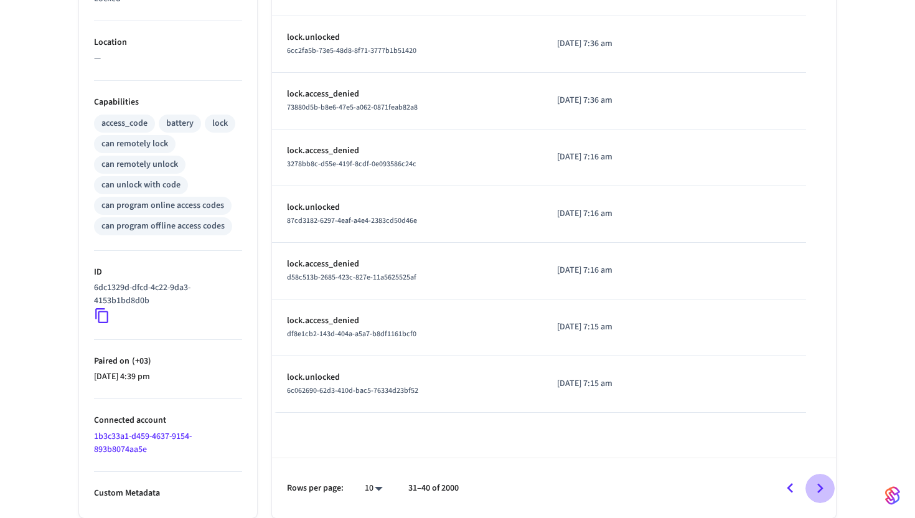
click at [816, 492] on icon "Go to next page" at bounding box center [820, 488] width 19 height 19
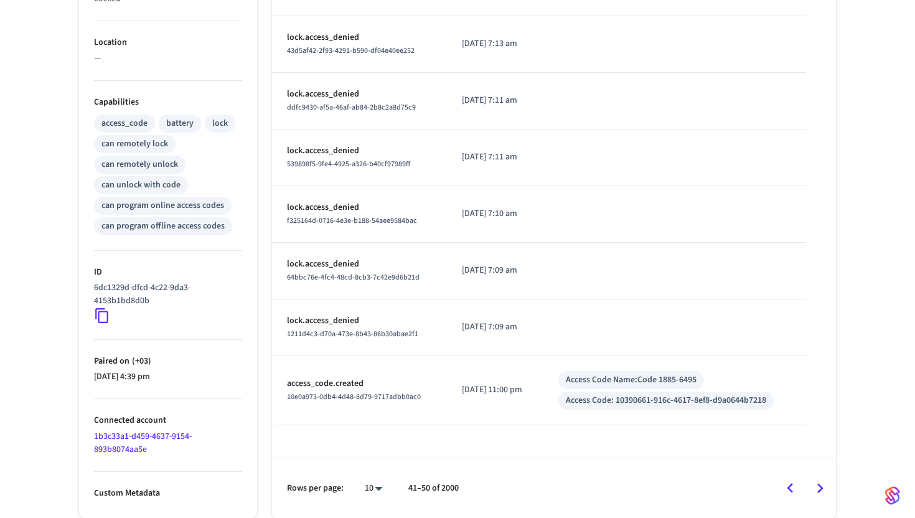
click at [816, 489] on icon "Go to next page" at bounding box center [820, 488] width 19 height 19
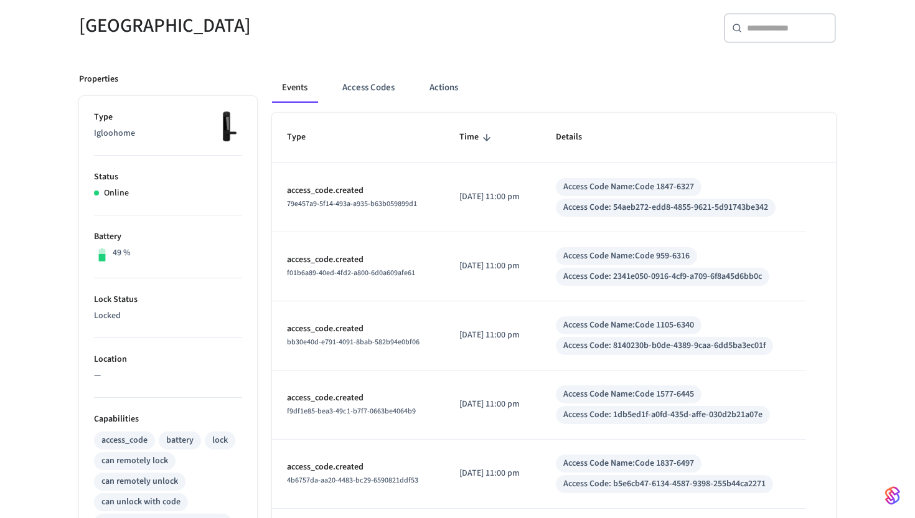
scroll to position [114, 0]
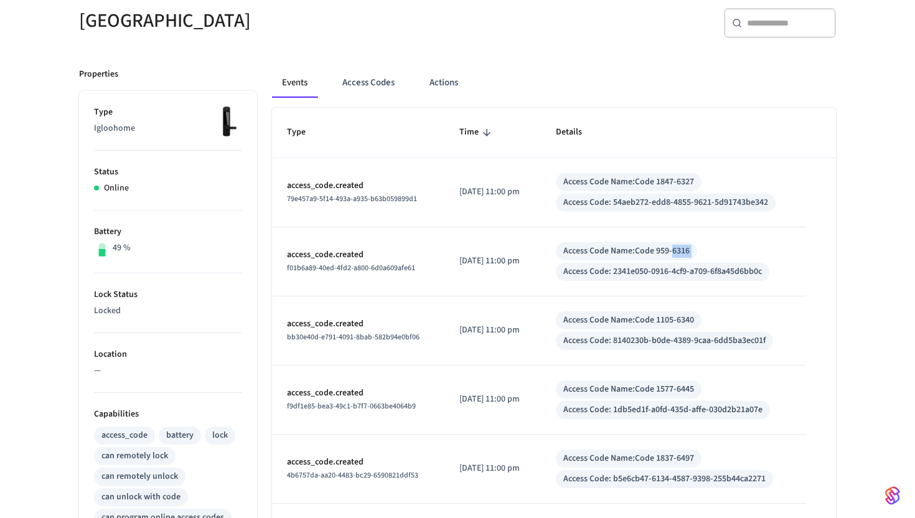
drag, startPoint x: 723, startPoint y: 250, endPoint x: 686, endPoint y: 253, distance: 36.9
click at [686, 253] on div "Access Code Name: Code 959-6316 Access Code: 2341e050-0916-4cf9-a709-6f8a45d6bb…" at bounding box center [673, 261] width 235 height 39
copy div "6316"
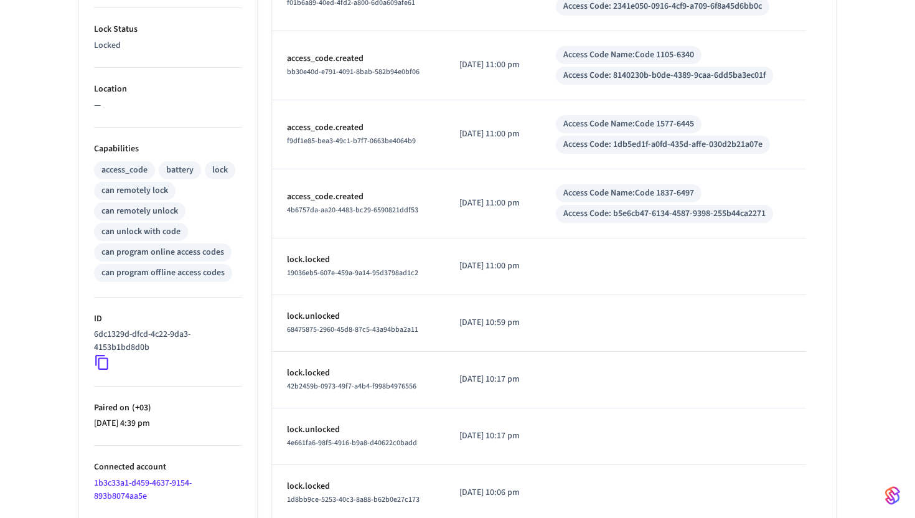
scroll to position [443, 0]
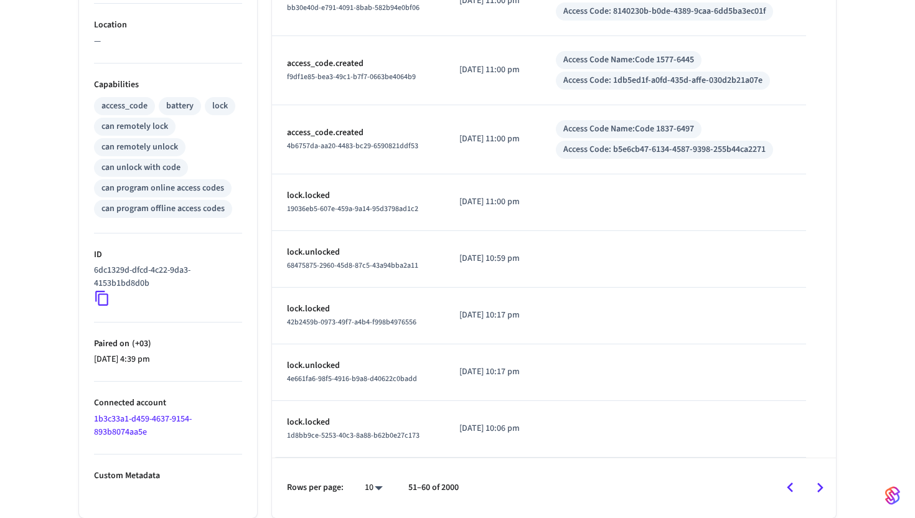
click at [812, 482] on icon "Go to next page" at bounding box center [820, 487] width 19 height 19
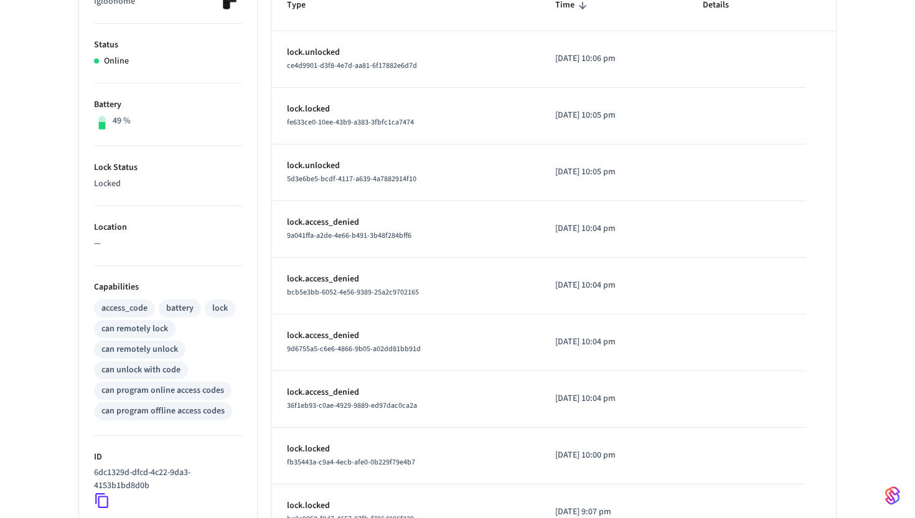
scroll to position [426, 0]
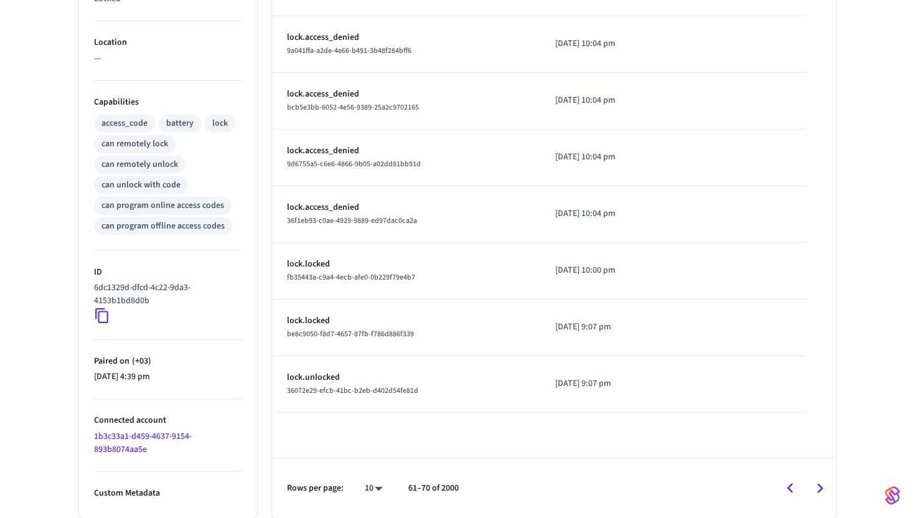
click at [816, 483] on icon "Go to next page" at bounding box center [820, 488] width 19 height 19
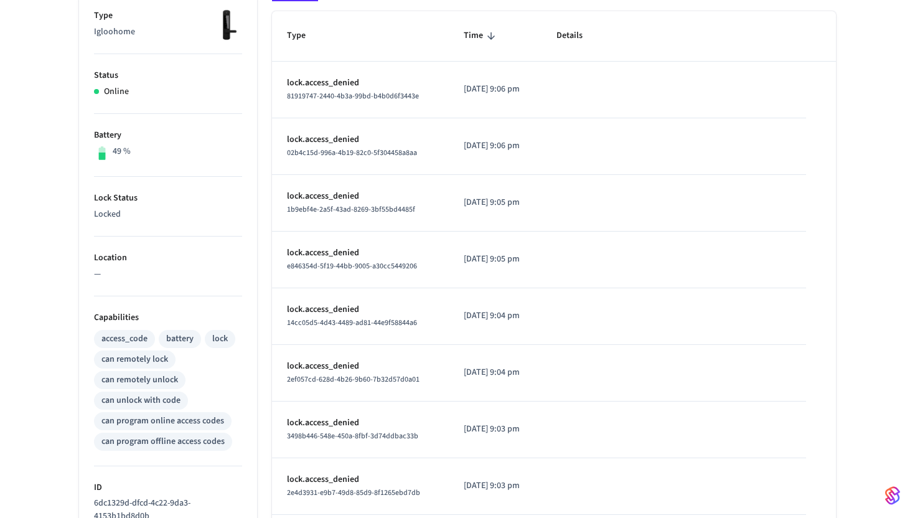
scroll to position [0, 0]
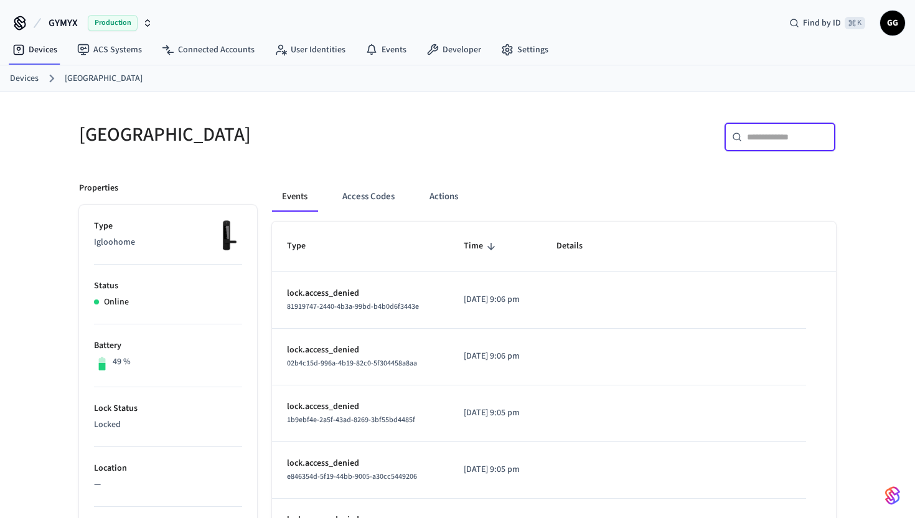
click at [792, 132] on input "text" at bounding box center [787, 137] width 81 height 12
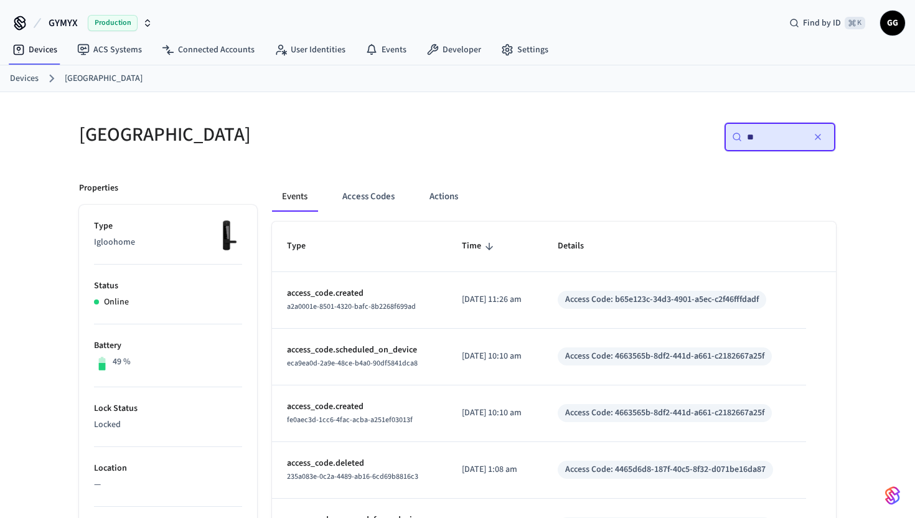
type input "*"
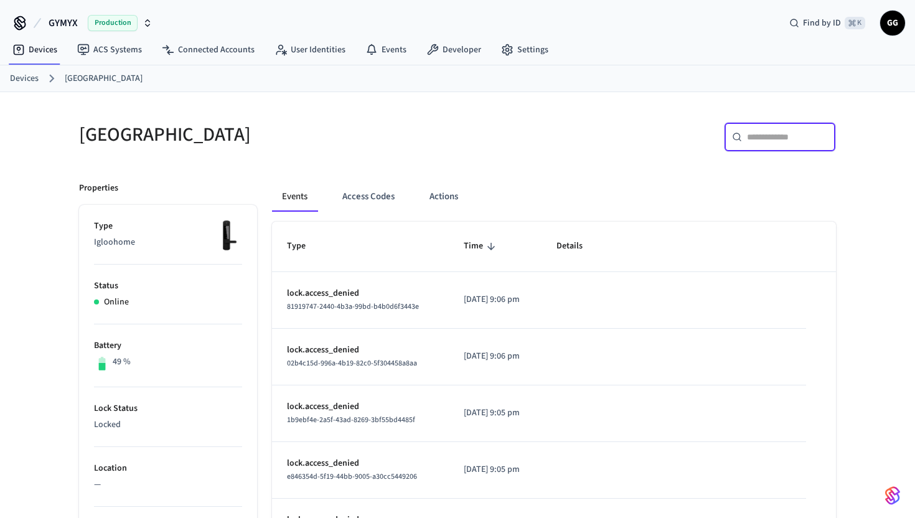
scroll to position [426, 0]
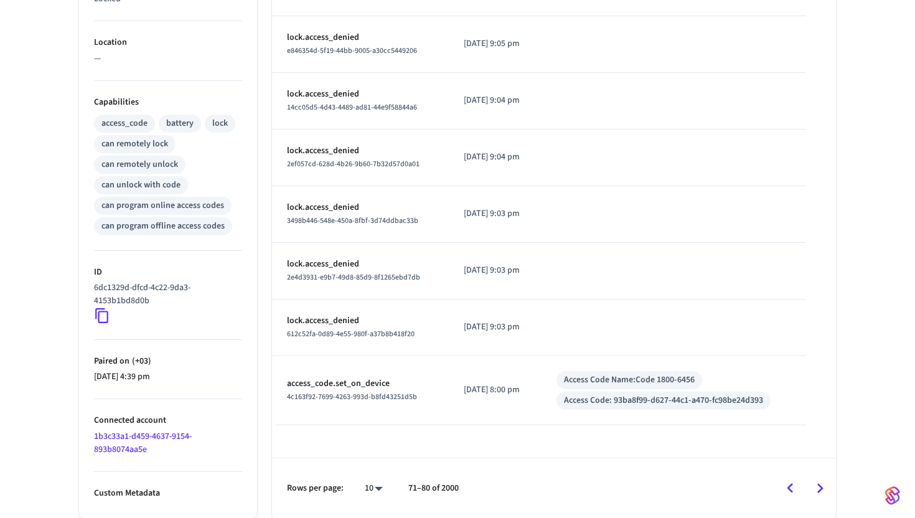
click at [370, 483] on body "GYMYX Production Find by ID ⌘ K GG Devices ACS Systems Connected Accounts User …" at bounding box center [457, 46] width 915 height 944
click at [370, 479] on li "100" at bounding box center [368, 481] width 33 height 33
type input "***"
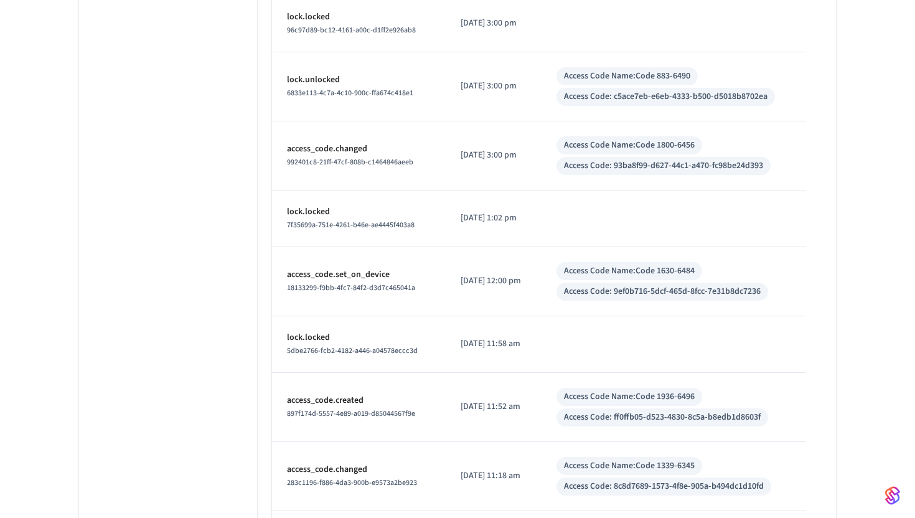
scroll to position [5791, 0]
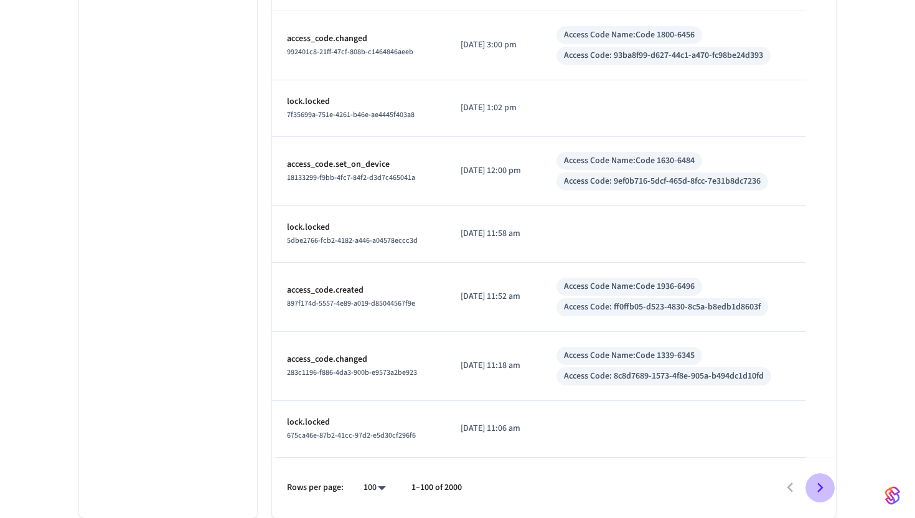
click at [819, 486] on icon "Go to next page" at bounding box center [820, 487] width 6 height 10
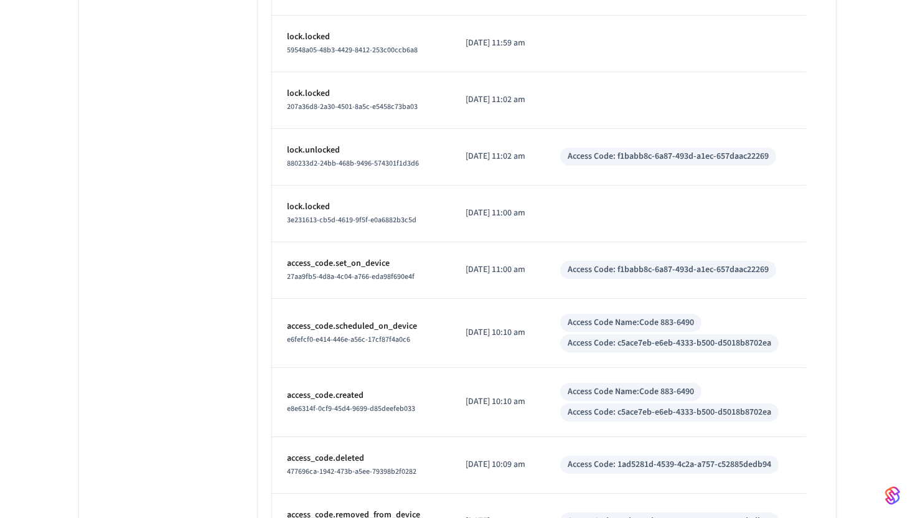
scroll to position [5363, 0]
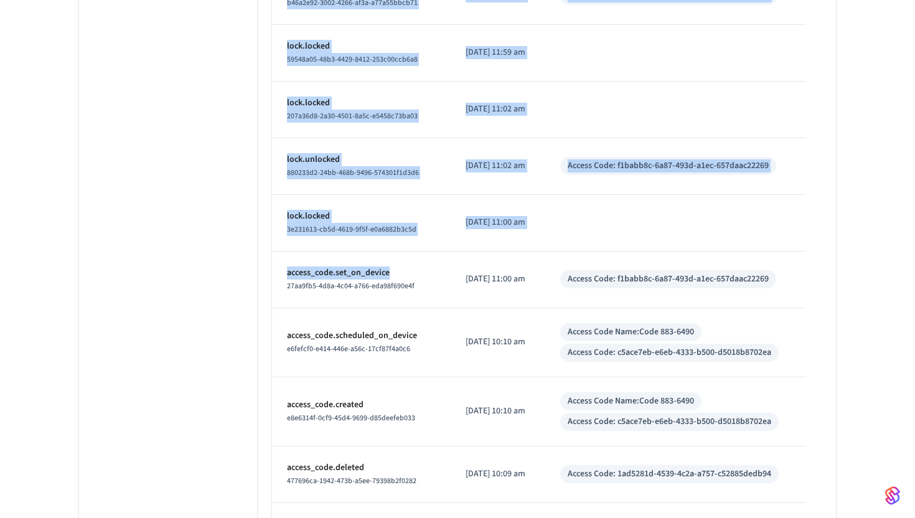
drag, startPoint x: 400, startPoint y: 273, endPoint x: 268, endPoint y: 272, distance: 132.0
click at [284, 272] on td "access_code.set_on_device 27aa9fb5-4d8a-4c04-a766-eda98f690e4f" at bounding box center [361, 280] width 179 height 57
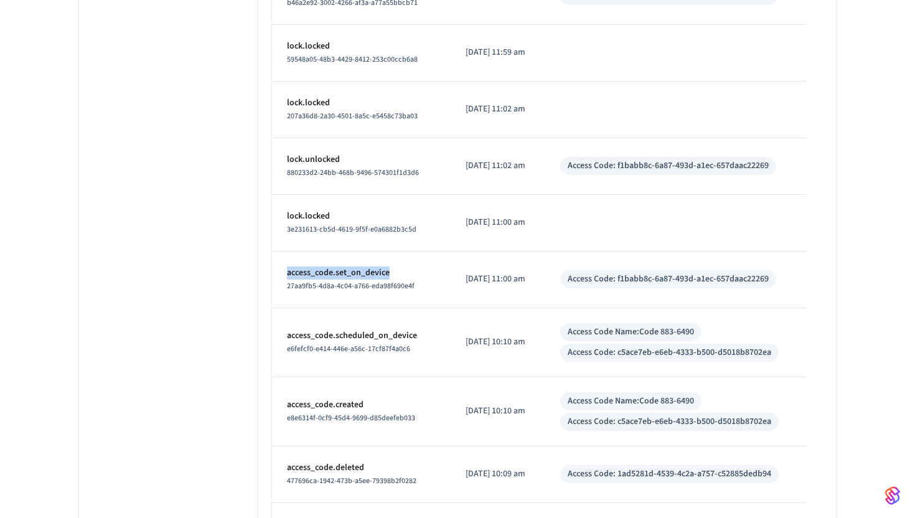
drag, startPoint x: 284, startPoint y: 272, endPoint x: 390, endPoint y: 273, distance: 106.5
click at [390, 273] on td "access_code.set_on_device 27aa9fb5-4d8a-4c04-a766-eda98f690e4f" at bounding box center [361, 280] width 179 height 57
copy p "access_code.set_on_device"
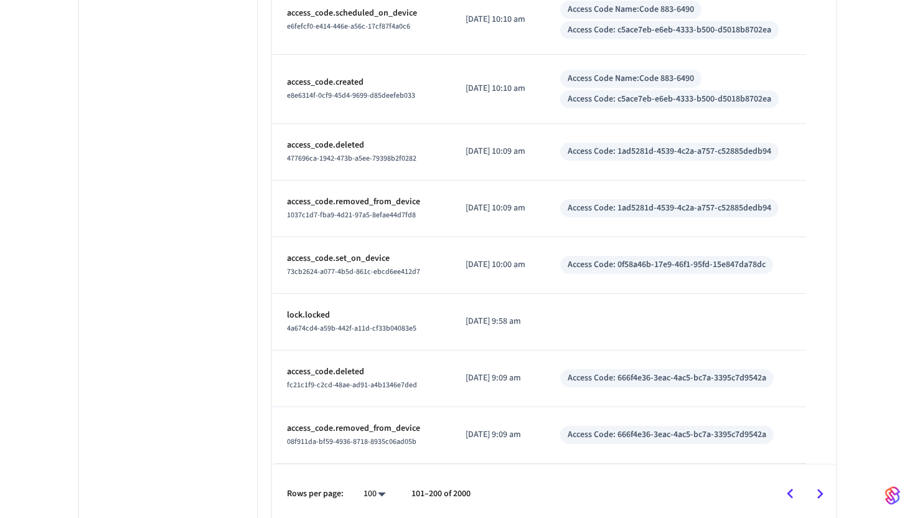
scroll to position [110, 0]
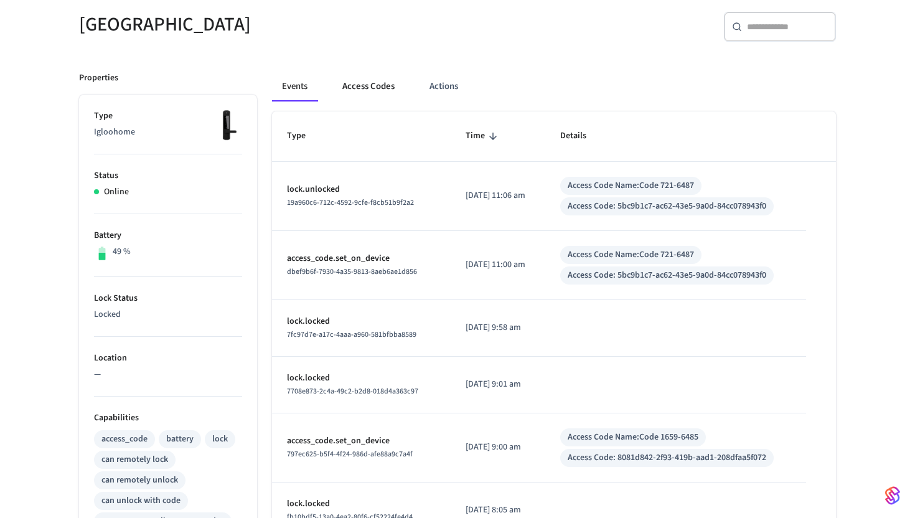
click at [361, 94] on button "Access Codes" at bounding box center [368, 87] width 72 height 30
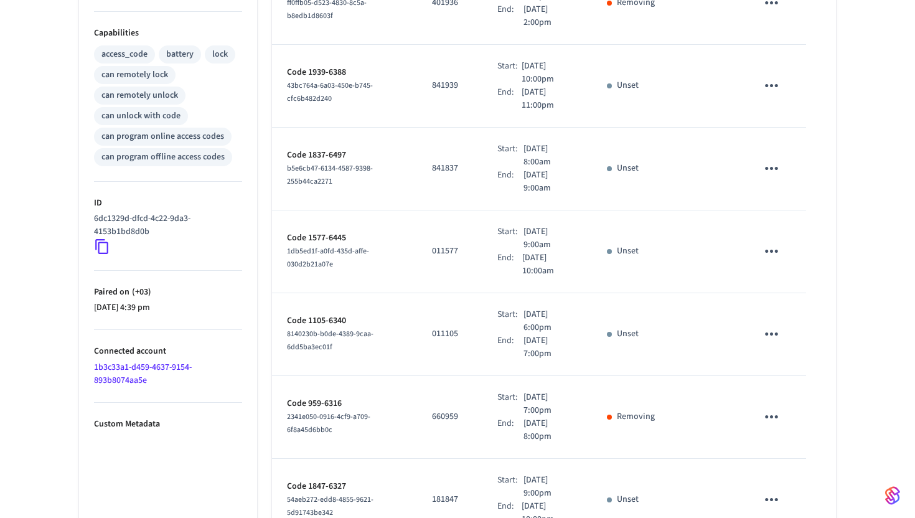
scroll to position [642, 0]
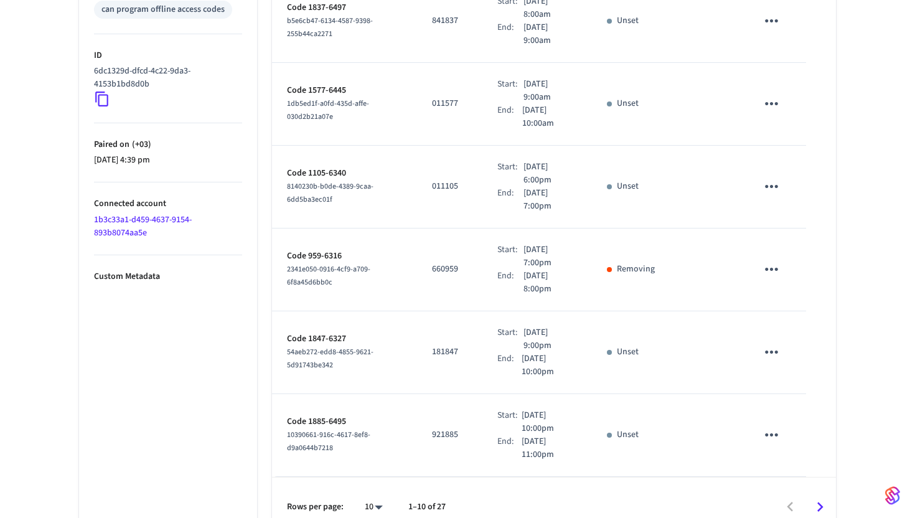
click at [380, 448] on li "100" at bounding box center [368, 448] width 33 height 34
type input "***"
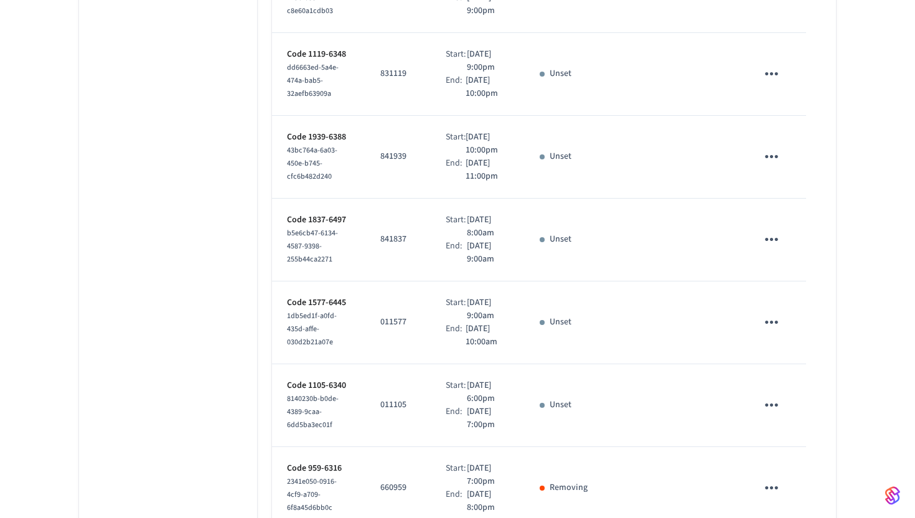
scroll to position [973, 0]
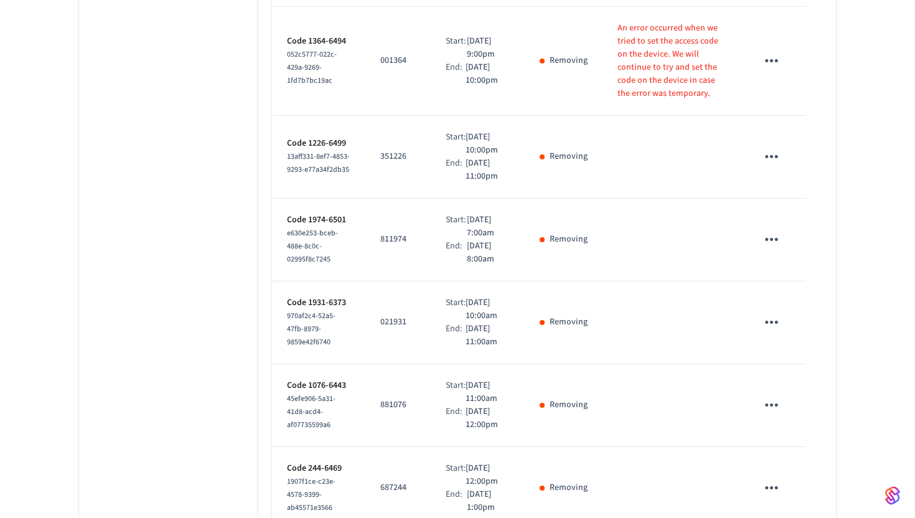
click at [309, 281] on td "Code 1974-6501 e630e253-bceb-488e-8c0c-02995f8c7245" at bounding box center [318, 240] width 93 height 83
click at [354, 258] on td "Code 1974-6501 e630e253-bceb-488e-8c0c-02995f8c7245" at bounding box center [318, 240] width 93 height 83
drag, startPoint x: 346, startPoint y: 255, endPoint x: 329, endPoint y: 261, distance: 17.7
click at [329, 227] on p "Code 1974-6501" at bounding box center [318, 220] width 63 height 13
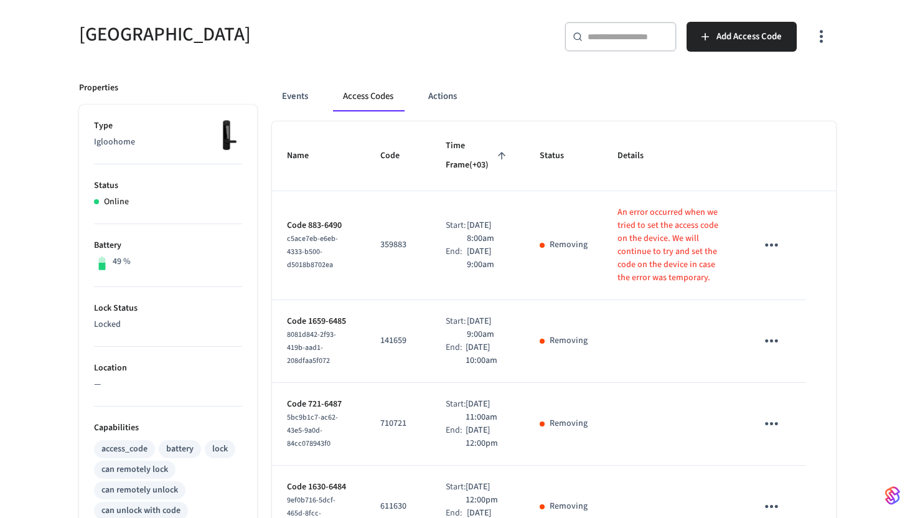
scroll to position [0, 0]
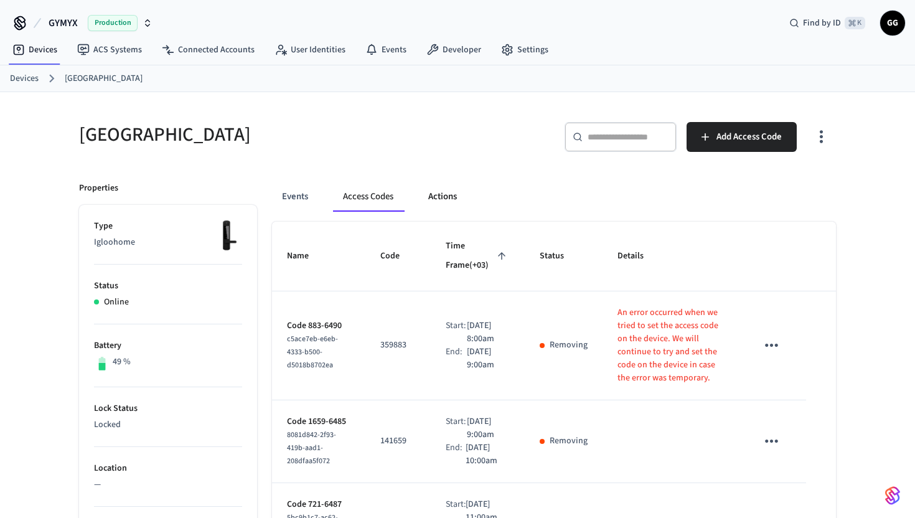
click at [441, 195] on button "Actions" at bounding box center [442, 197] width 49 height 30
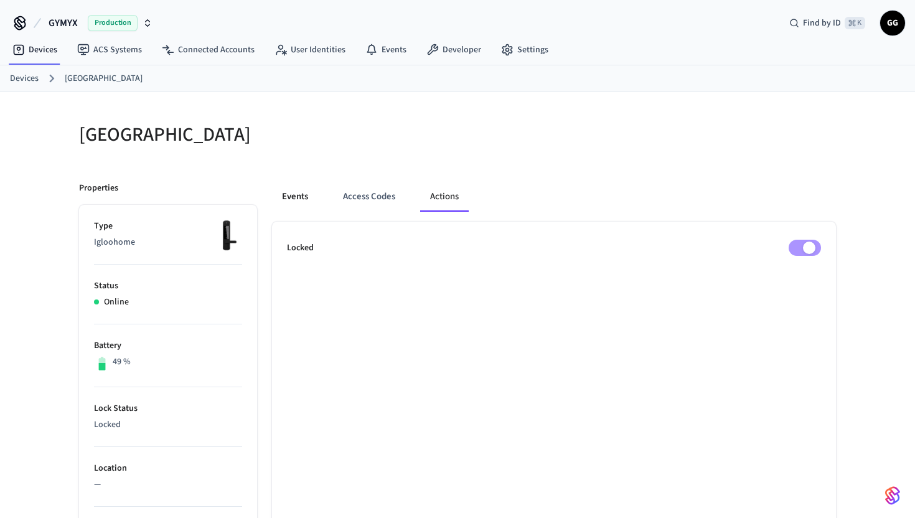
click at [296, 192] on button "Events" at bounding box center [295, 197] width 46 height 30
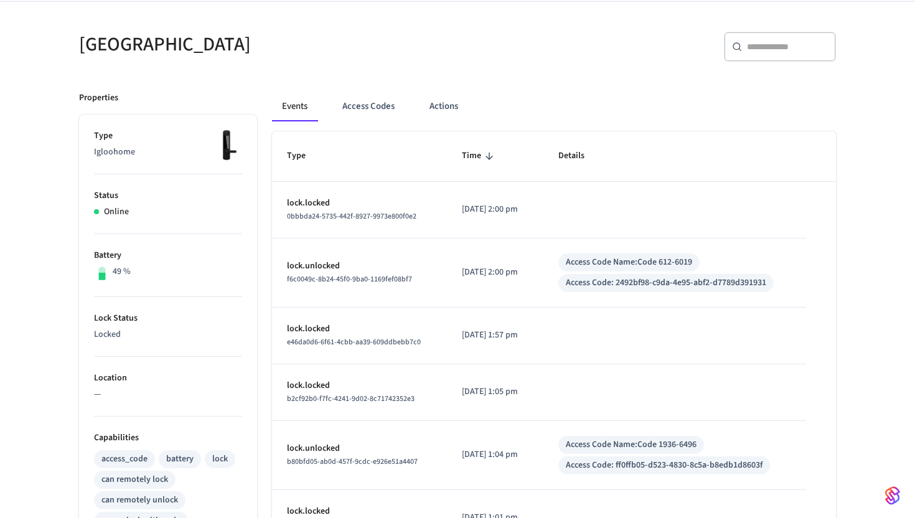
scroll to position [431, 0]
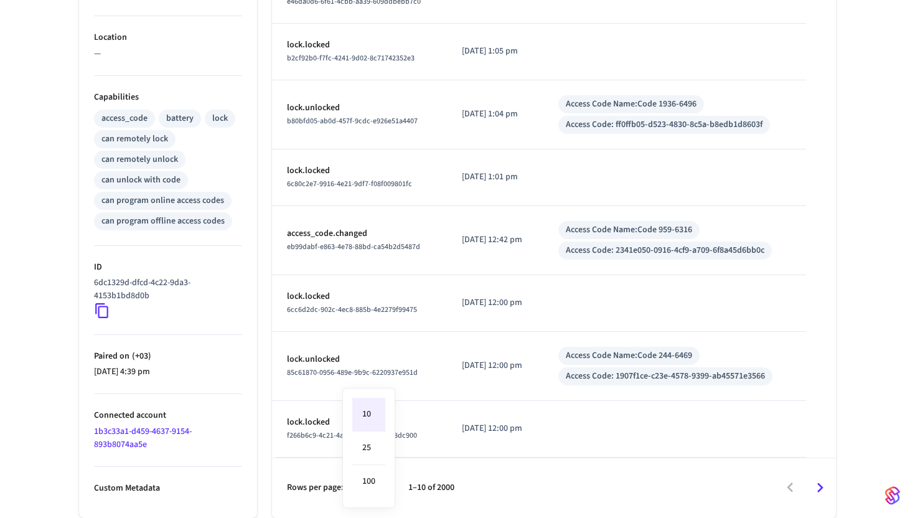
click at [375, 488] on body "GYMYX Production Find by ID ⌘ K GG Devices ACS Systems Connected Accounts User …" at bounding box center [457, 43] width 915 height 949
click at [375, 486] on li "100" at bounding box center [368, 481] width 33 height 33
type input "***"
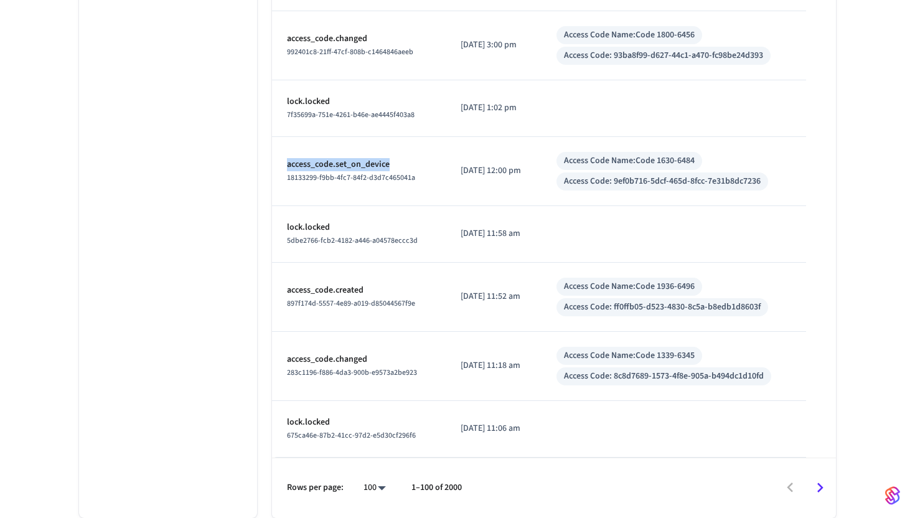
drag, startPoint x: 281, startPoint y: 164, endPoint x: 403, endPoint y: 167, distance: 122.1
click at [403, 167] on td "access_code.set_on_device 18133299-f9bb-4fc7-84f2-d3d7c465041a" at bounding box center [359, 171] width 174 height 69
copy p "access_code.set_on_device"
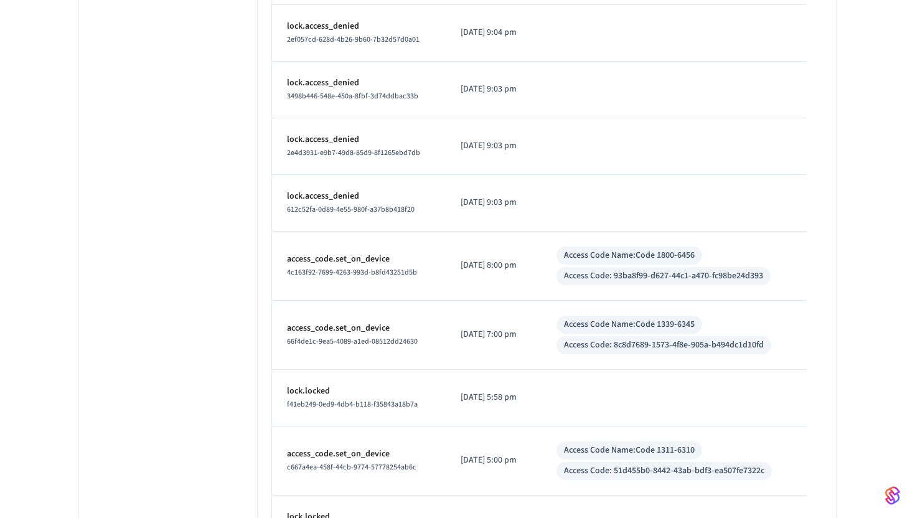
scroll to position [4677, 0]
drag, startPoint x: 388, startPoint y: 260, endPoint x: 283, endPoint y: 259, distance: 105.8
click at [283, 259] on td "access_code.set_on_device 4c163f92-7699-4263-993d-b8fd43251d5b" at bounding box center [359, 267] width 174 height 69
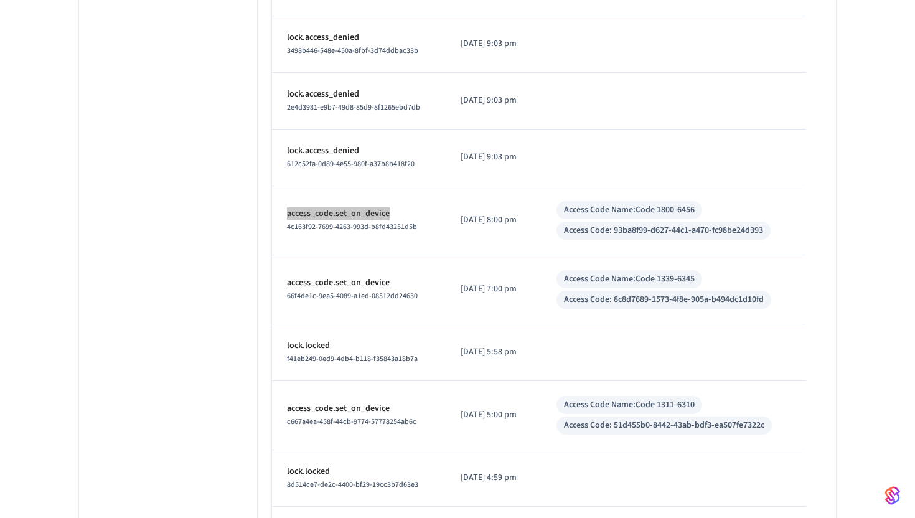
scroll to position [4734, 0]
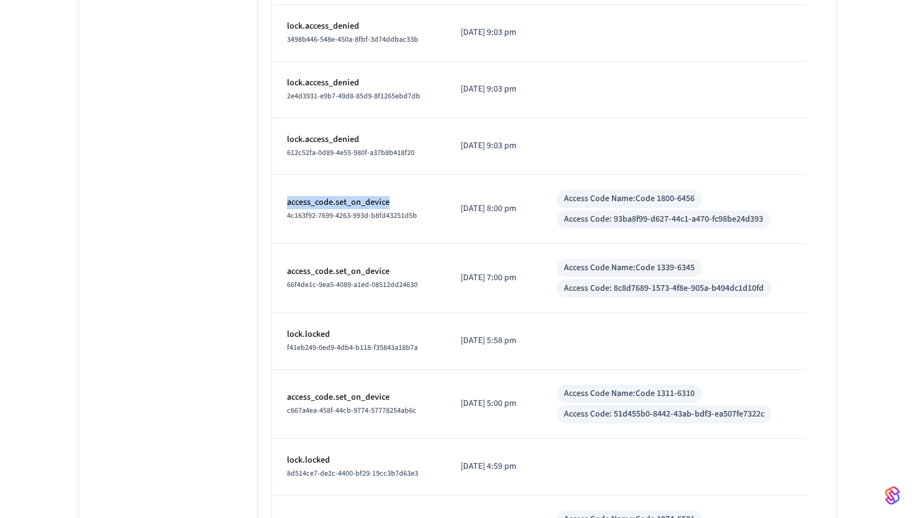
click at [400, 202] on p "access_code.set_on_device" at bounding box center [359, 202] width 144 height 13
drag, startPoint x: 400, startPoint y: 202, endPoint x: 276, endPoint y: 199, distance: 123.3
click at [276, 199] on td "access_code.set_on_device 4c163f92-7699-4263-993d-b8fd43251d5b" at bounding box center [359, 209] width 174 height 69
copy p "access_code.set_on_device"
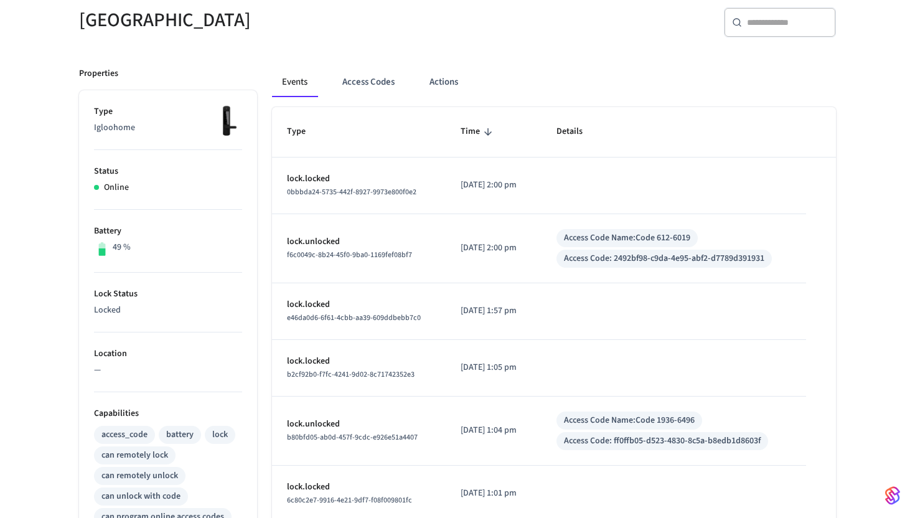
scroll to position [0, 0]
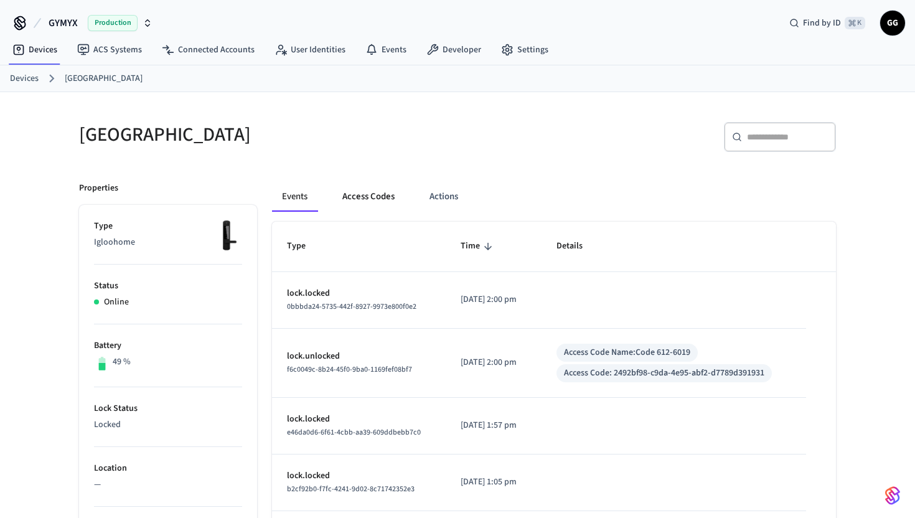
click at [365, 199] on button "Access Codes" at bounding box center [368, 197] width 72 height 30
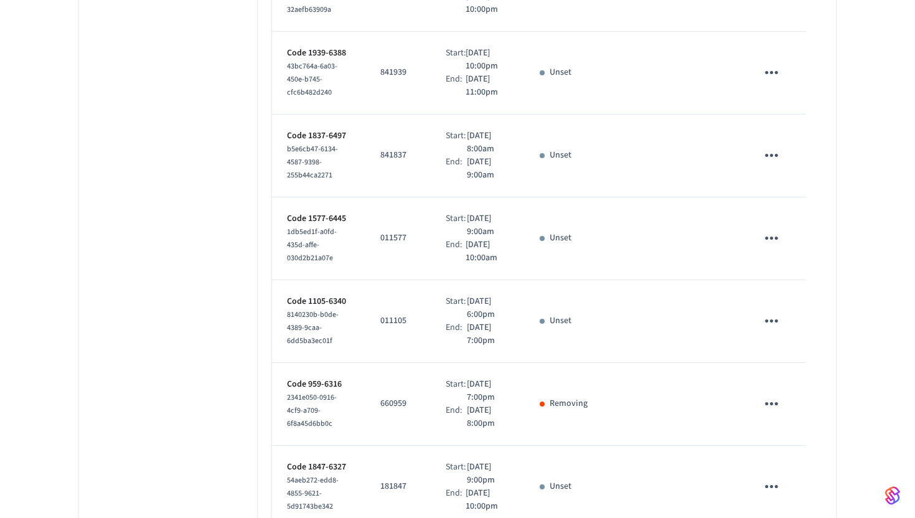
scroll to position [2174, 0]
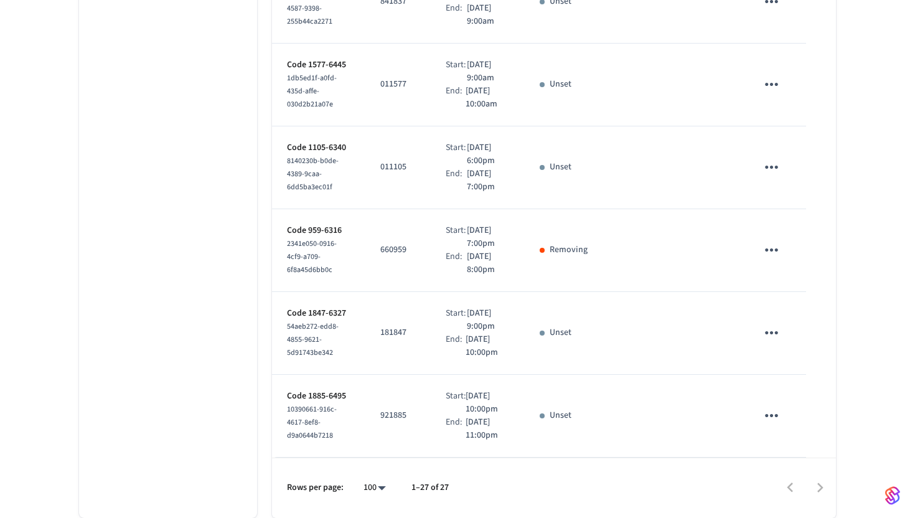
click at [814, 489] on div at bounding box center [648, 487] width 374 height 29
click at [821, 491] on div at bounding box center [648, 487] width 374 height 29
click at [821, 489] on div at bounding box center [648, 487] width 374 height 29
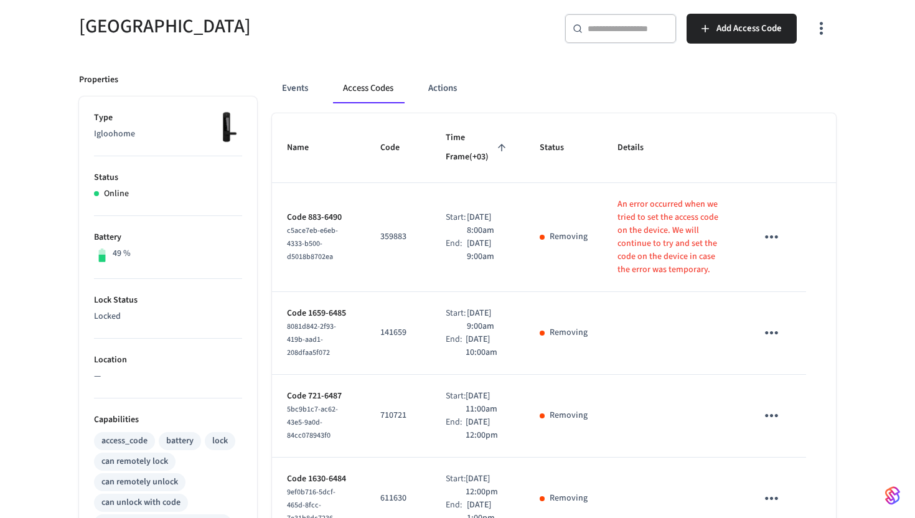
scroll to position [0, 0]
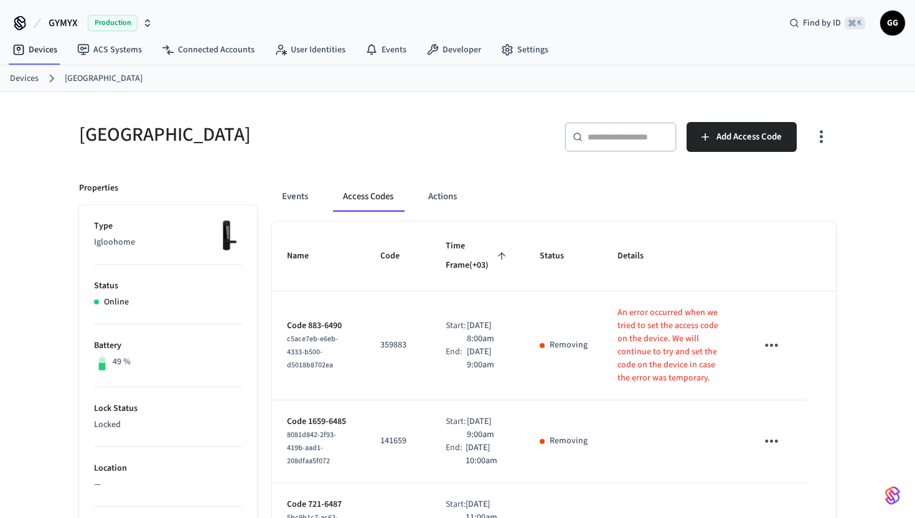
click at [824, 136] on icon "button" at bounding box center [821, 136] width 19 height 19
click at [430, 125] on div at bounding box center [457, 259] width 915 height 518
click at [824, 138] on icon "button" at bounding box center [821, 136] width 19 height 19
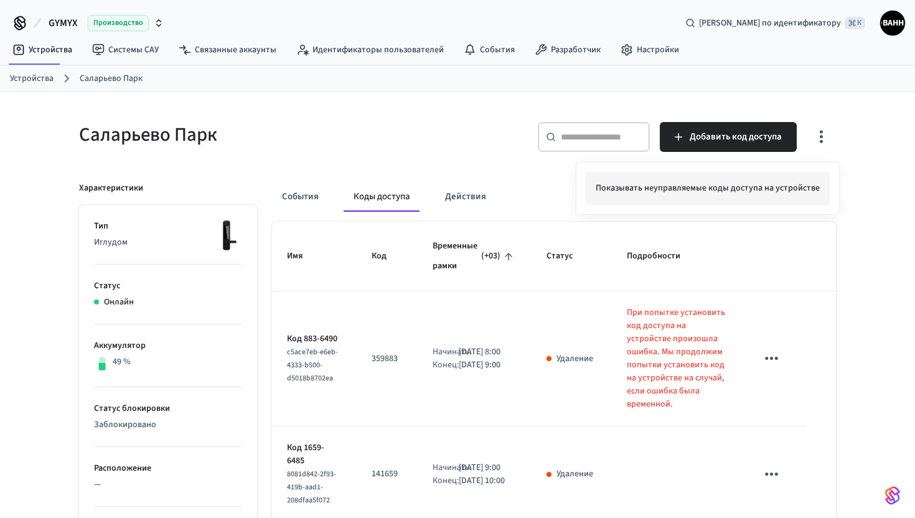
click at [810, 186] on font "Показывать неуправляемые коды доступа на устройстве" at bounding box center [708, 188] width 224 height 12
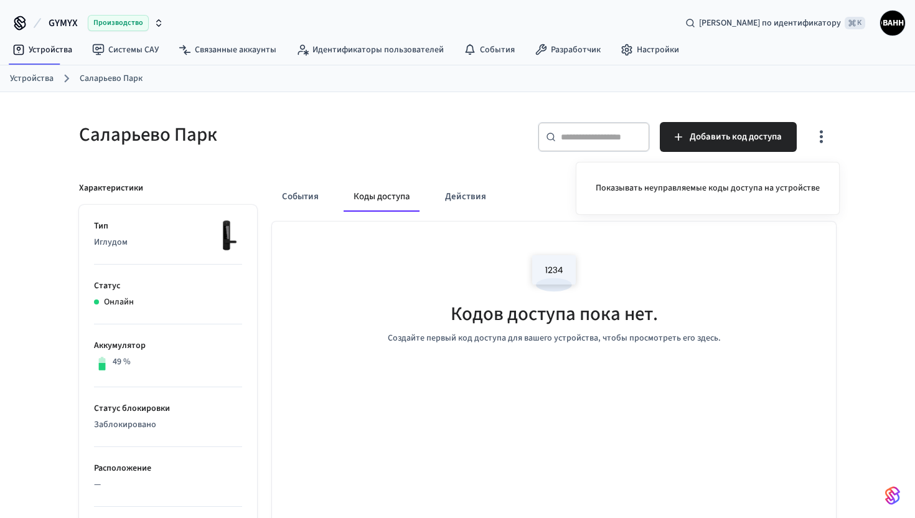
click at [311, 190] on div at bounding box center [457, 259] width 915 height 518
click at [309, 192] on font "События" at bounding box center [300, 196] width 37 height 13
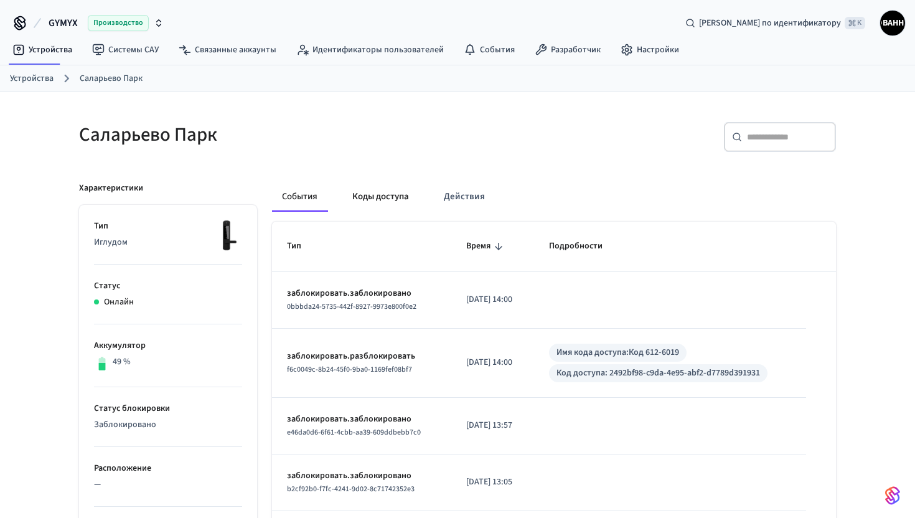
click at [377, 191] on font "Коды доступа" at bounding box center [380, 196] width 57 height 13
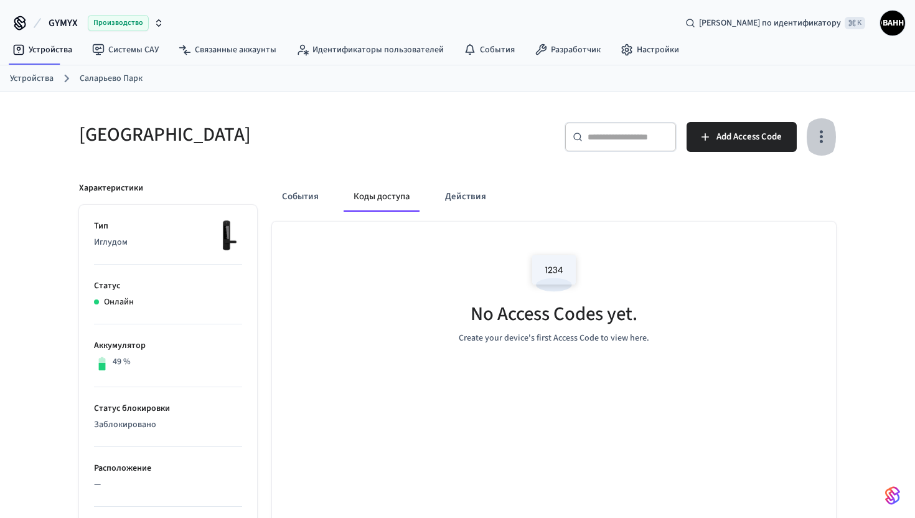
click at [822, 134] on icon "button" at bounding box center [821, 136] width 19 height 19
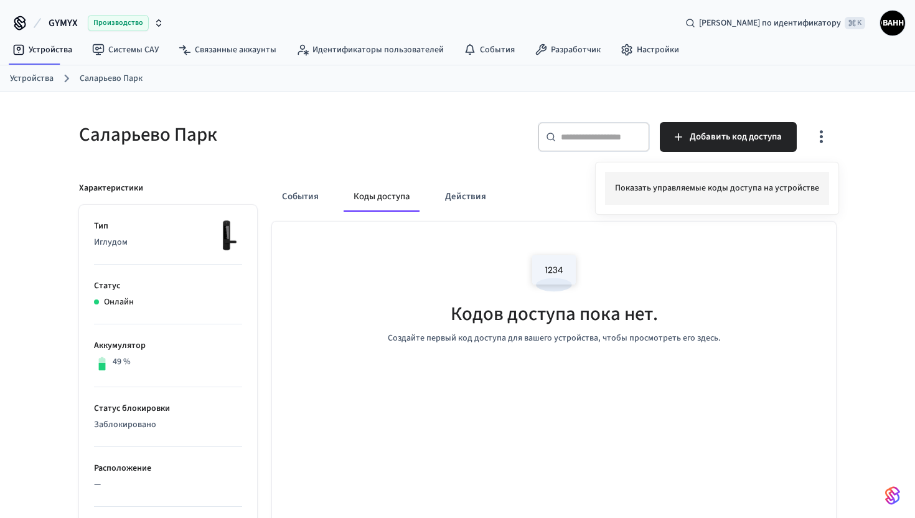
click at [805, 190] on font "Показать управляемые коды доступа на устройстве" at bounding box center [717, 188] width 204 height 12
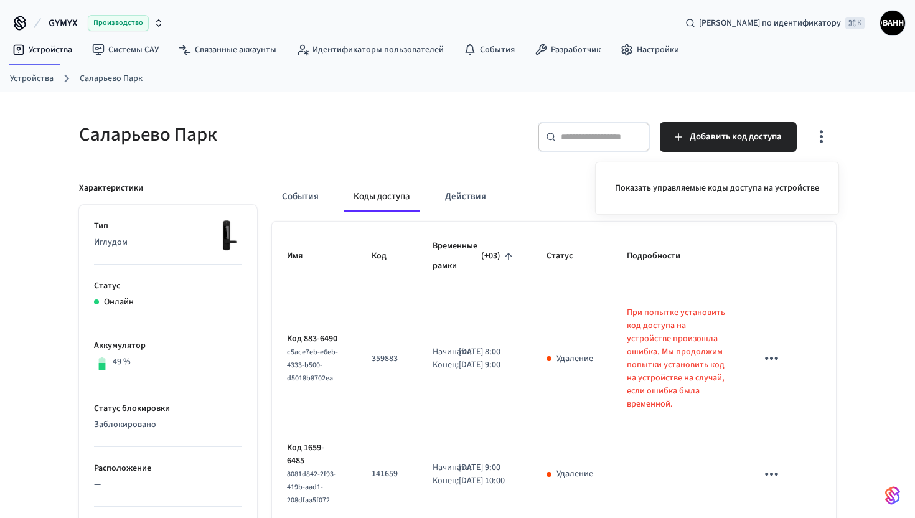
click at [875, 253] on div at bounding box center [457, 259] width 915 height 518
